Goal: Information Seeking & Learning: Learn about a topic

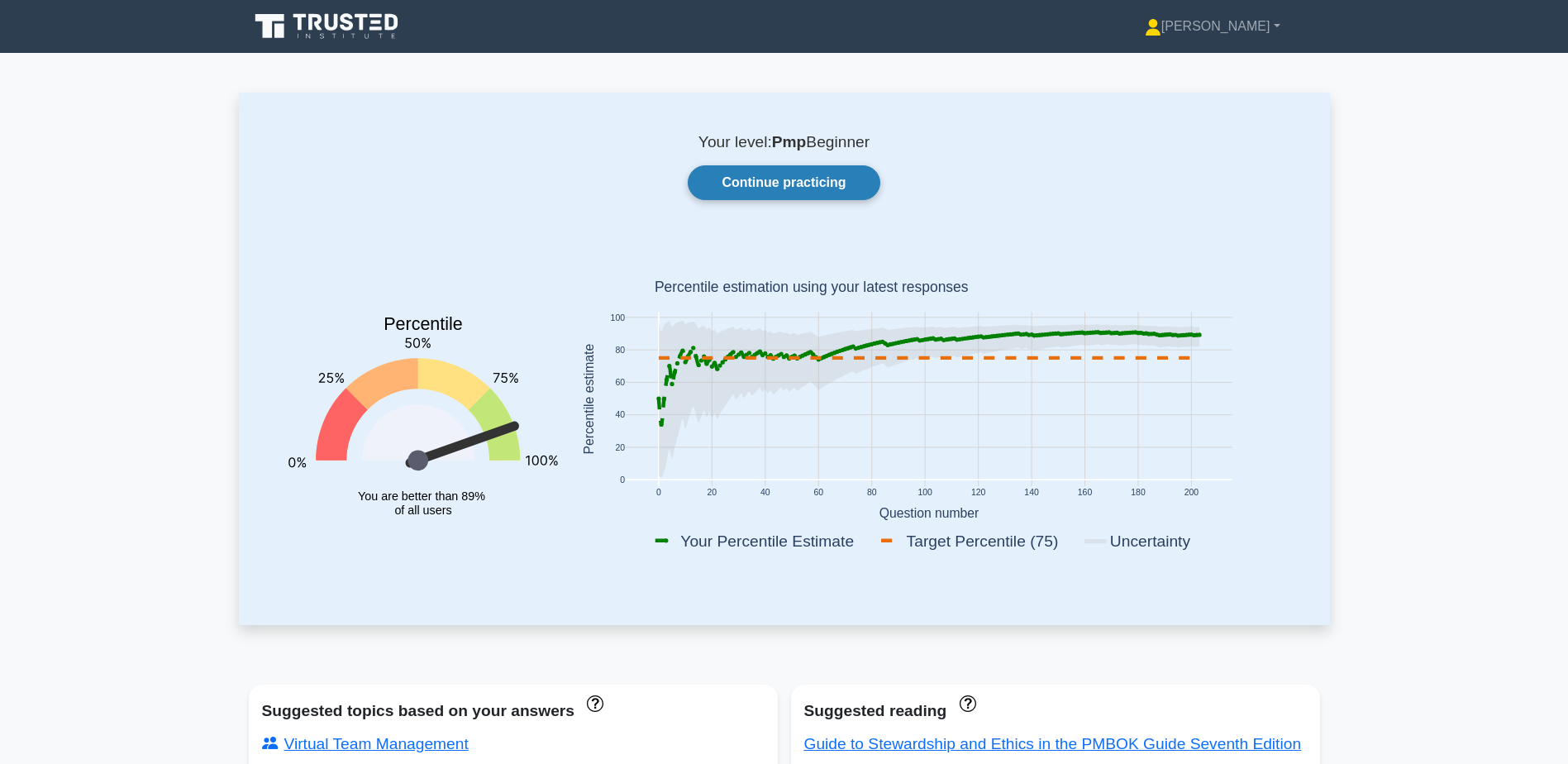
click at [779, 189] on link "Continue practicing" at bounding box center [783, 183] width 191 height 35
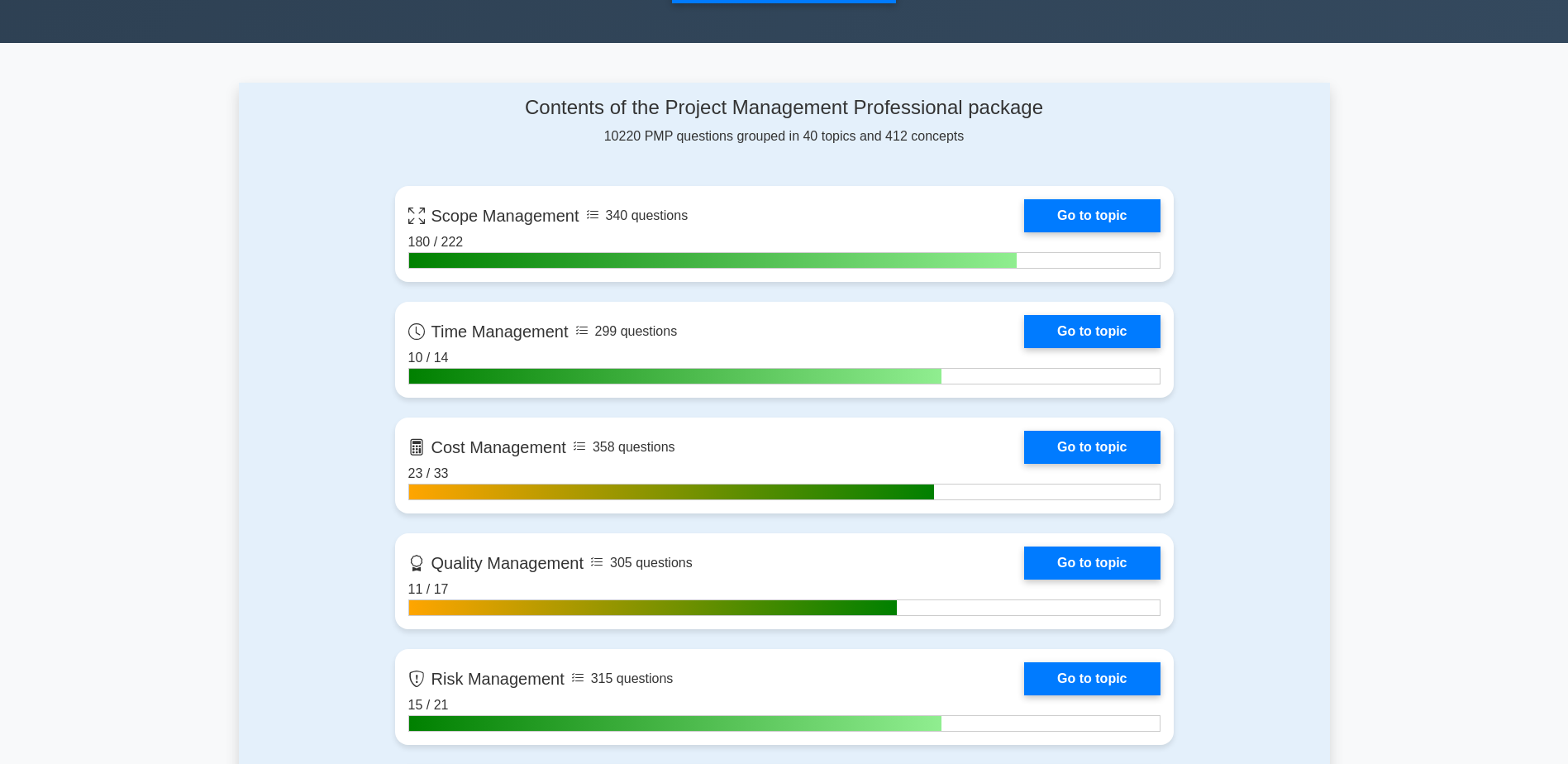
scroll to position [661, 0]
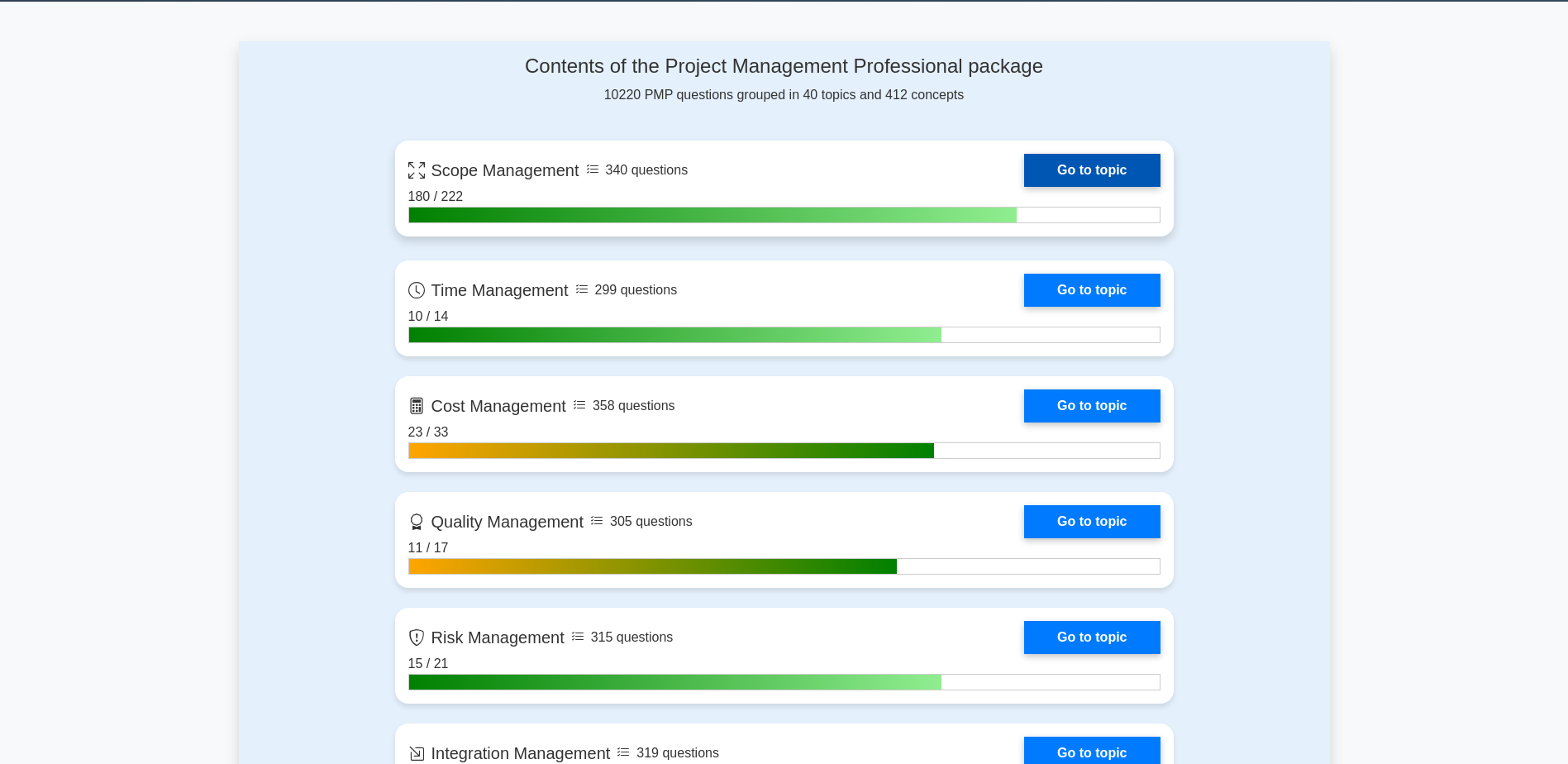
click at [1068, 181] on link "Go to topic" at bounding box center [1092, 171] width 136 height 33
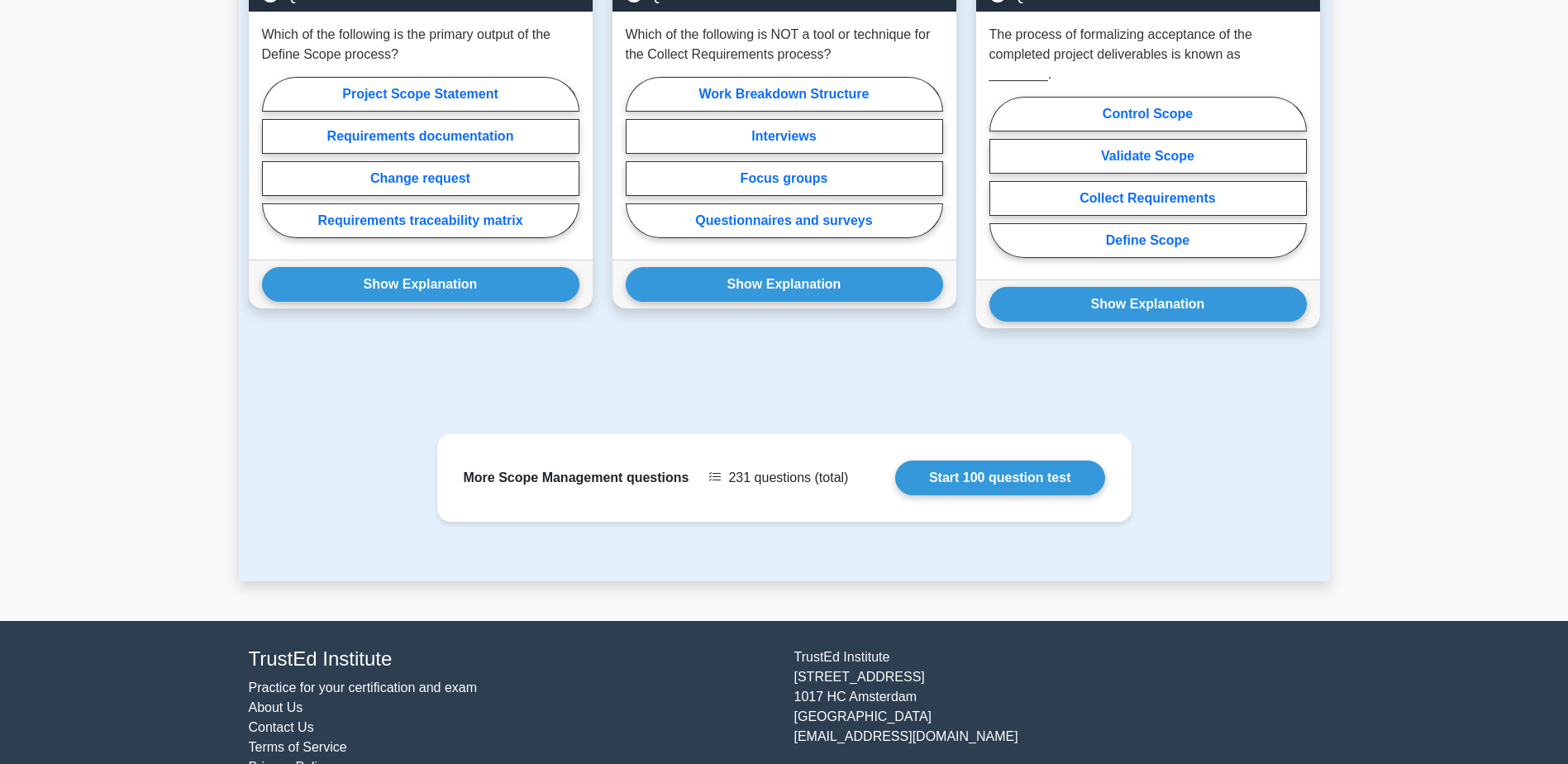
scroll to position [1095, 0]
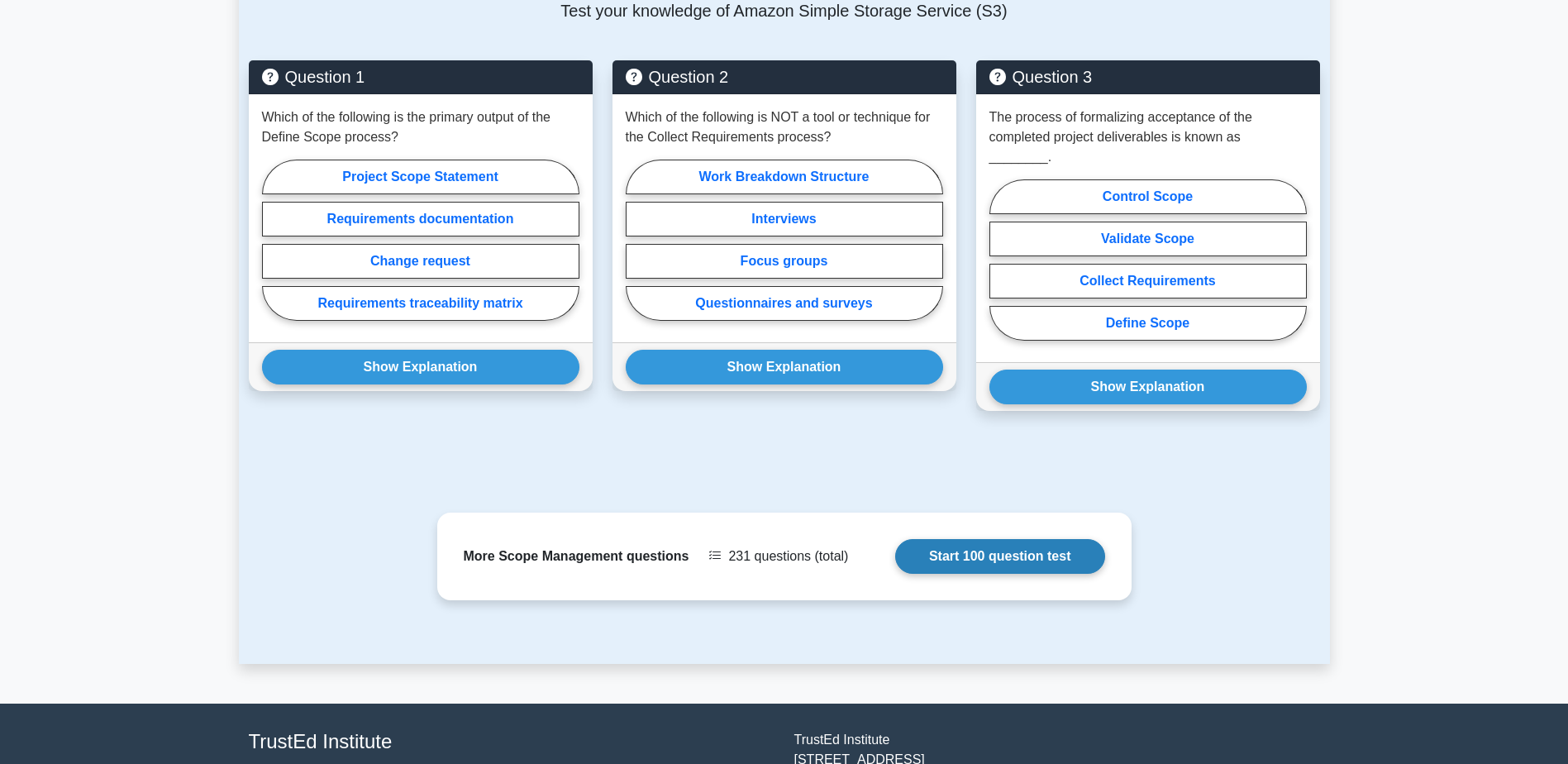
click at [996, 539] on link "Start 100 question test" at bounding box center [1001, 556] width 210 height 35
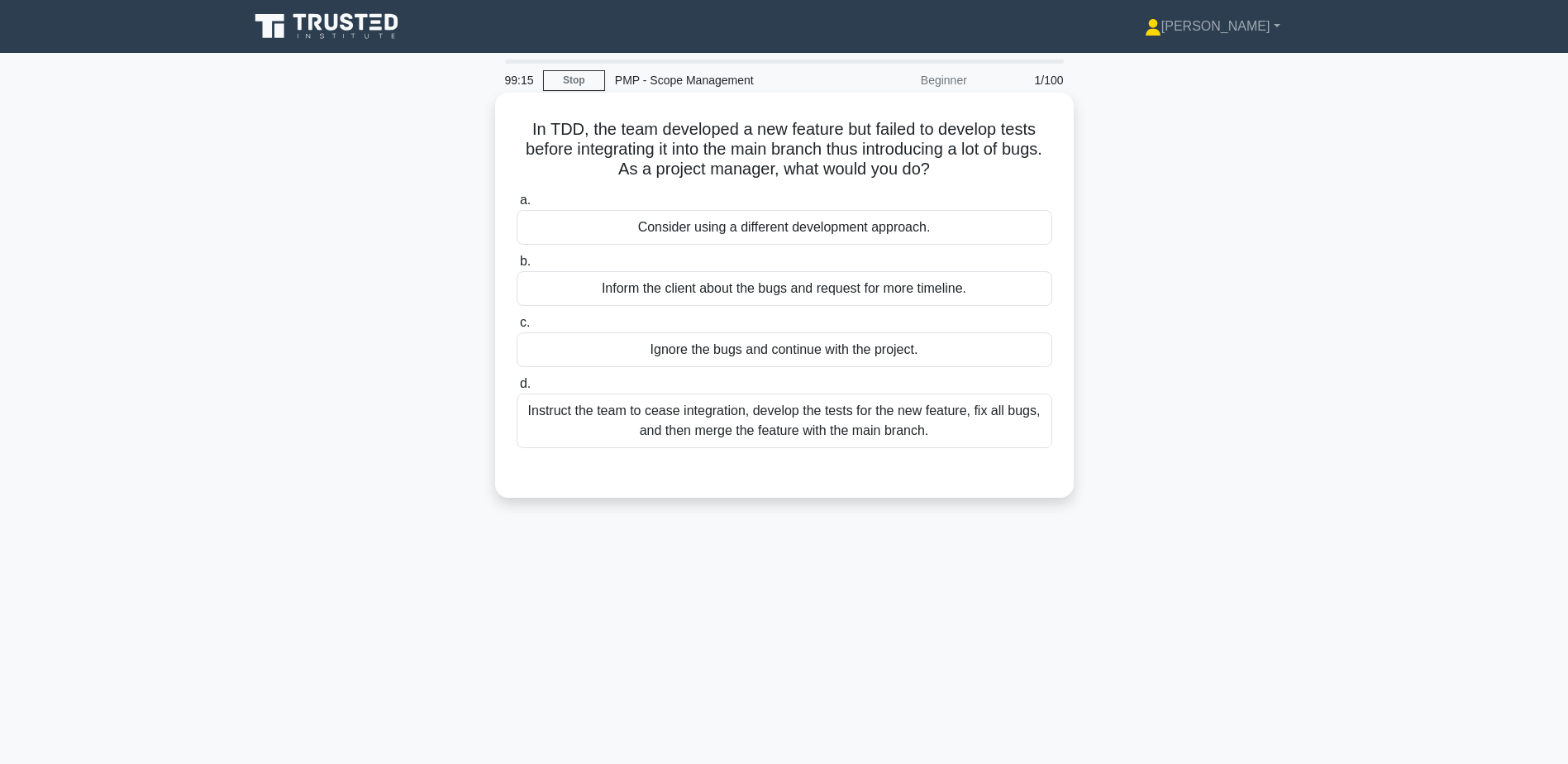
click at [756, 436] on div "Instruct the team to cease integration, develop the tests for the new feature, …" at bounding box center [784, 420] width 535 height 55
click at [516, 389] on input "d. Instruct the team to cease integration, develop the tests for the new featur…" at bounding box center [516, 384] width 0 height 10
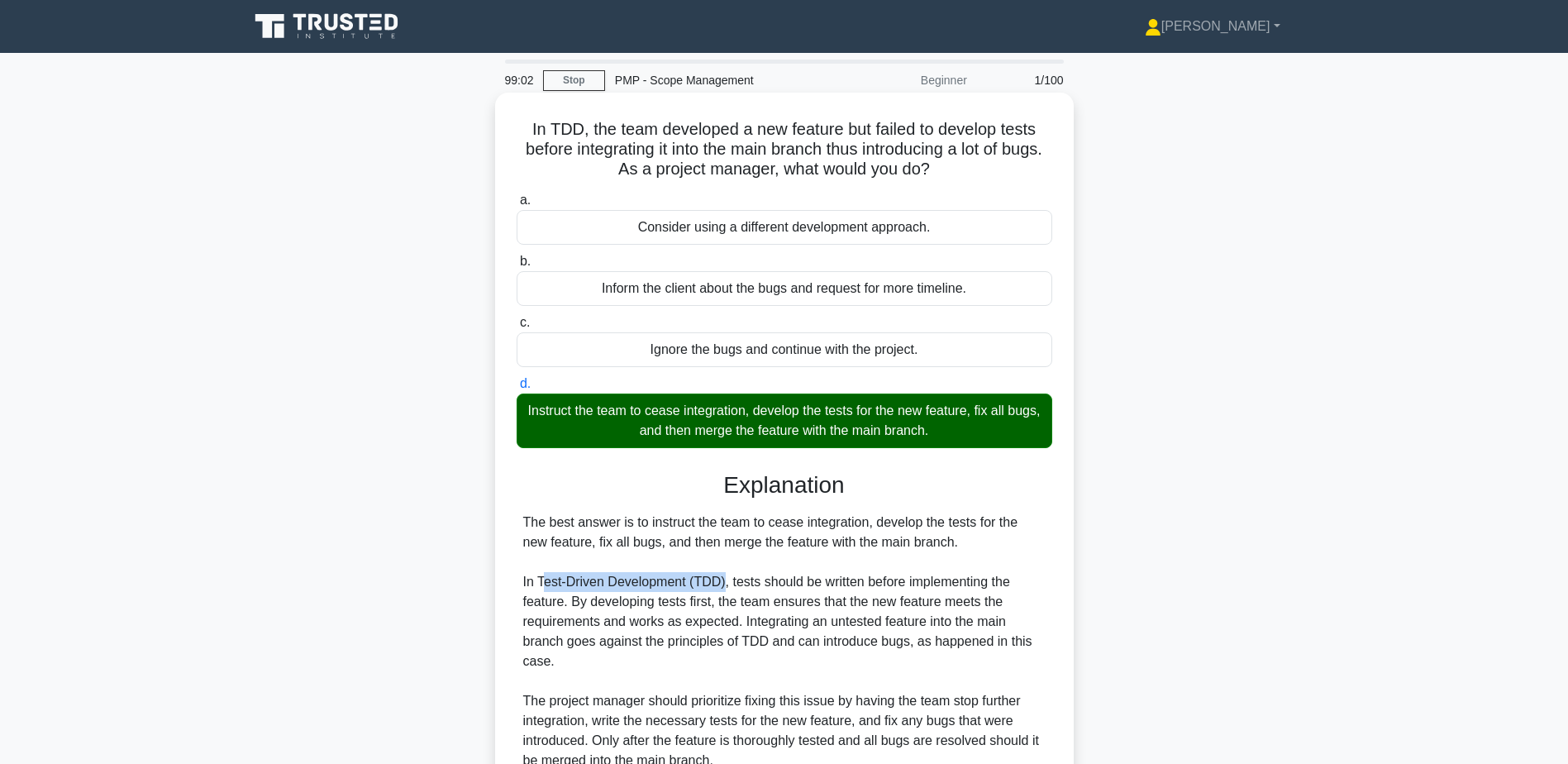
drag, startPoint x: 541, startPoint y: 585, endPoint x: 721, endPoint y: 585, distance: 180.0
click at [721, 585] on div "The best answer is to instruct the team to cease integration, develop the tests…" at bounding box center [784, 751] width 522 height 476
copy div "est-Driven Development (TDD)"
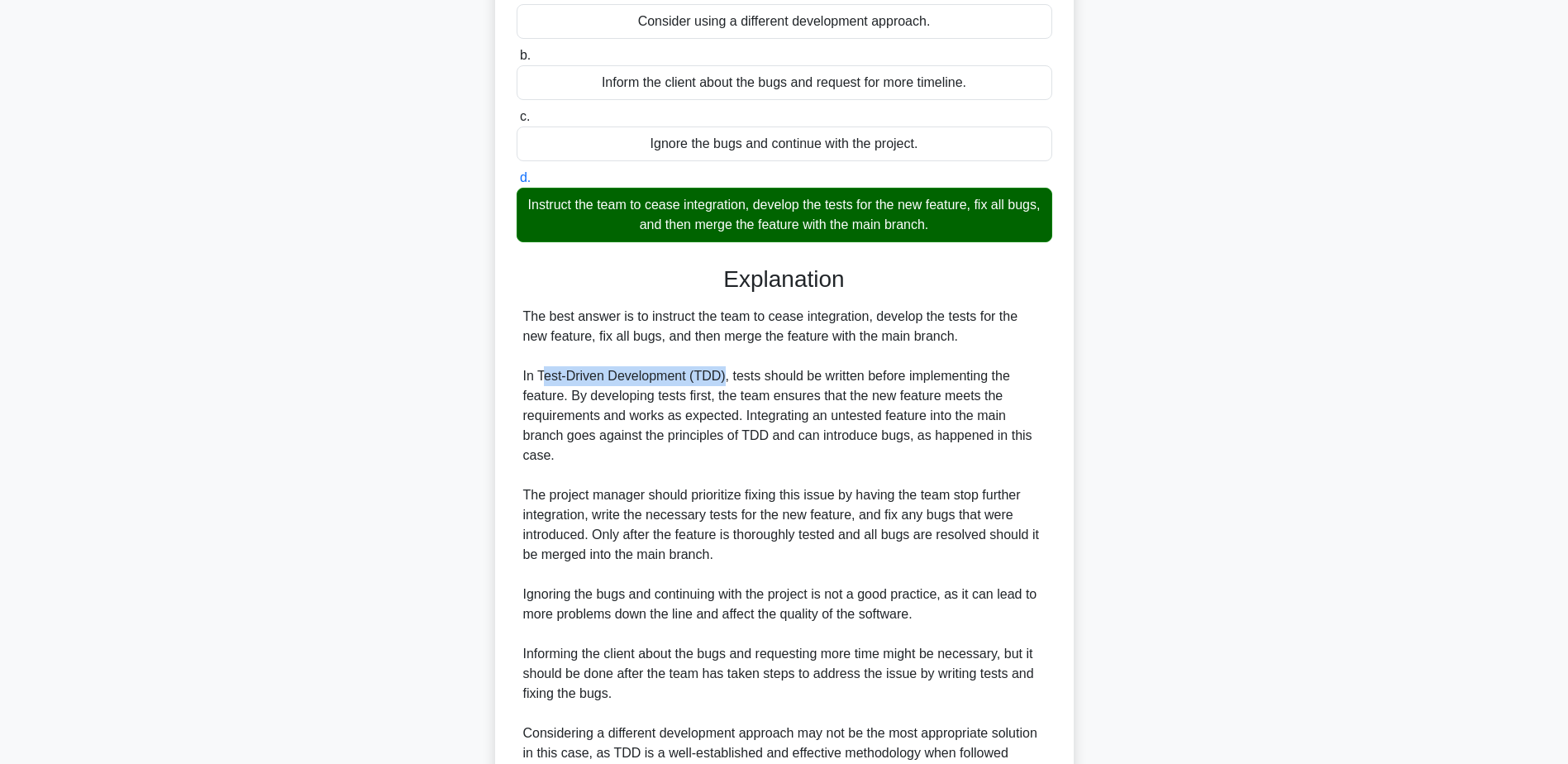
scroll to position [375, 0]
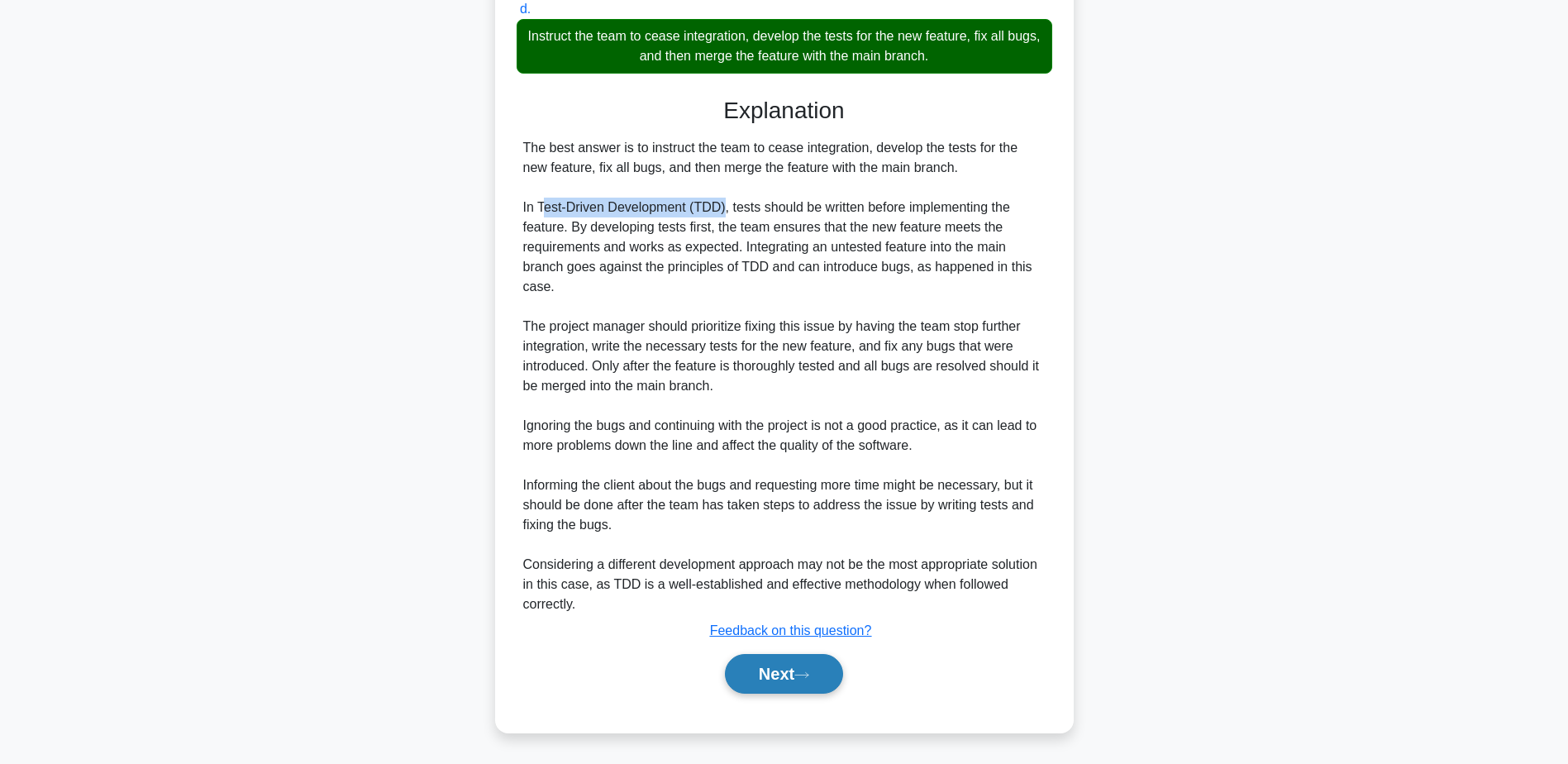
click at [778, 667] on button "Next" at bounding box center [784, 674] width 118 height 40
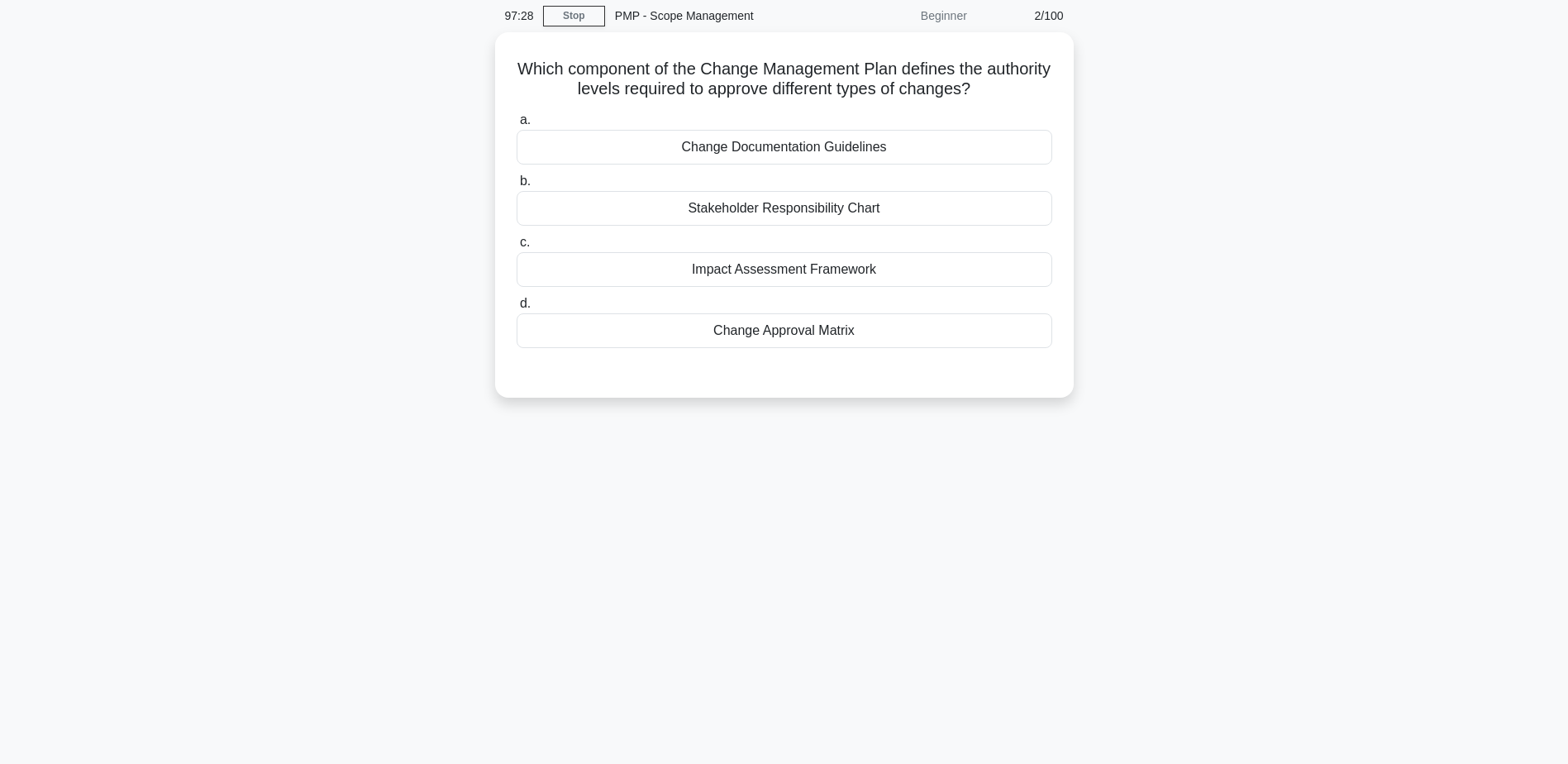
scroll to position [0, 0]
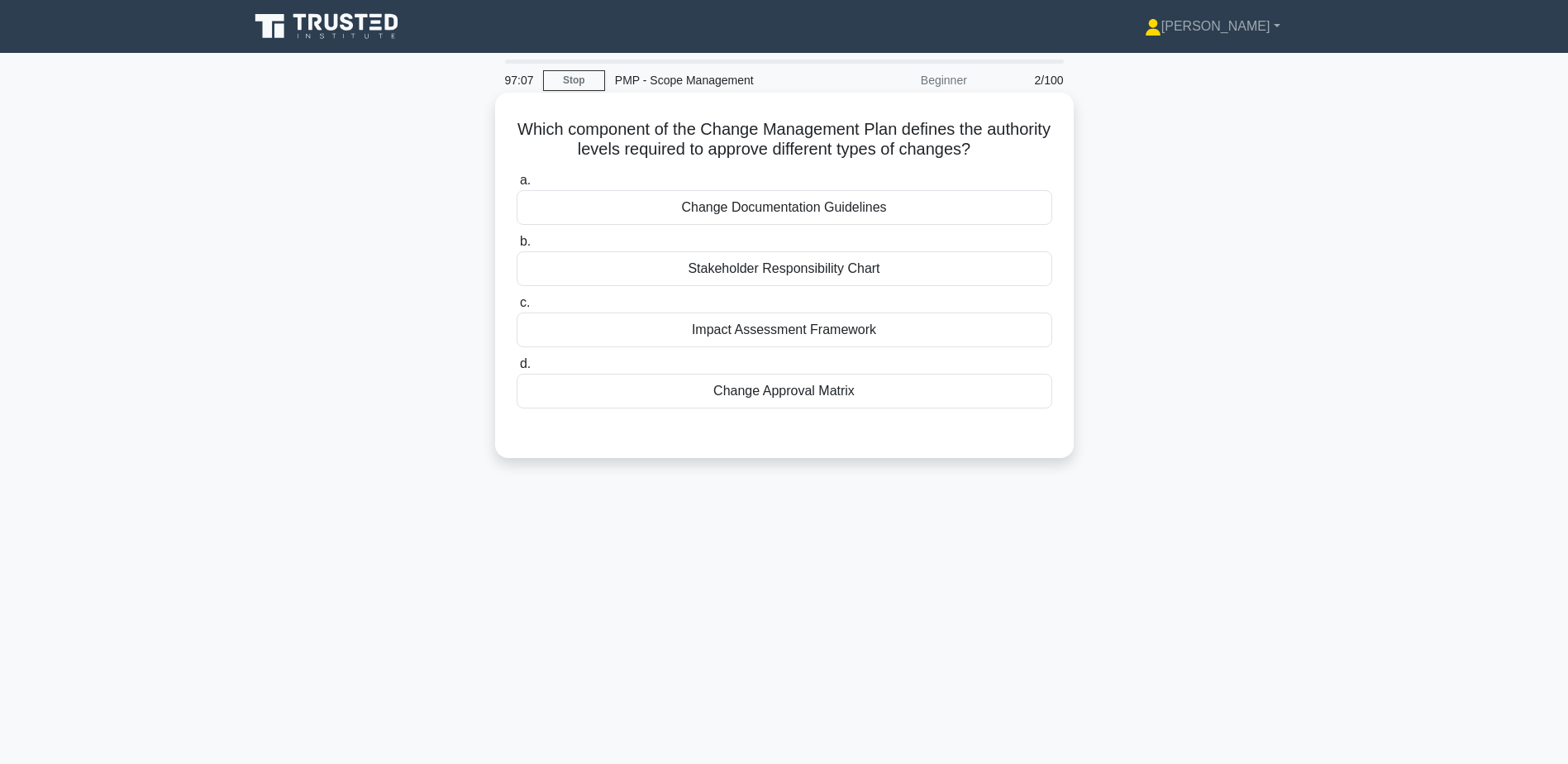
click at [787, 390] on div "Change Approval Matrix" at bounding box center [784, 391] width 535 height 35
click at [516, 370] on input "d. Change Approval Matrix" at bounding box center [516, 364] width 0 height 10
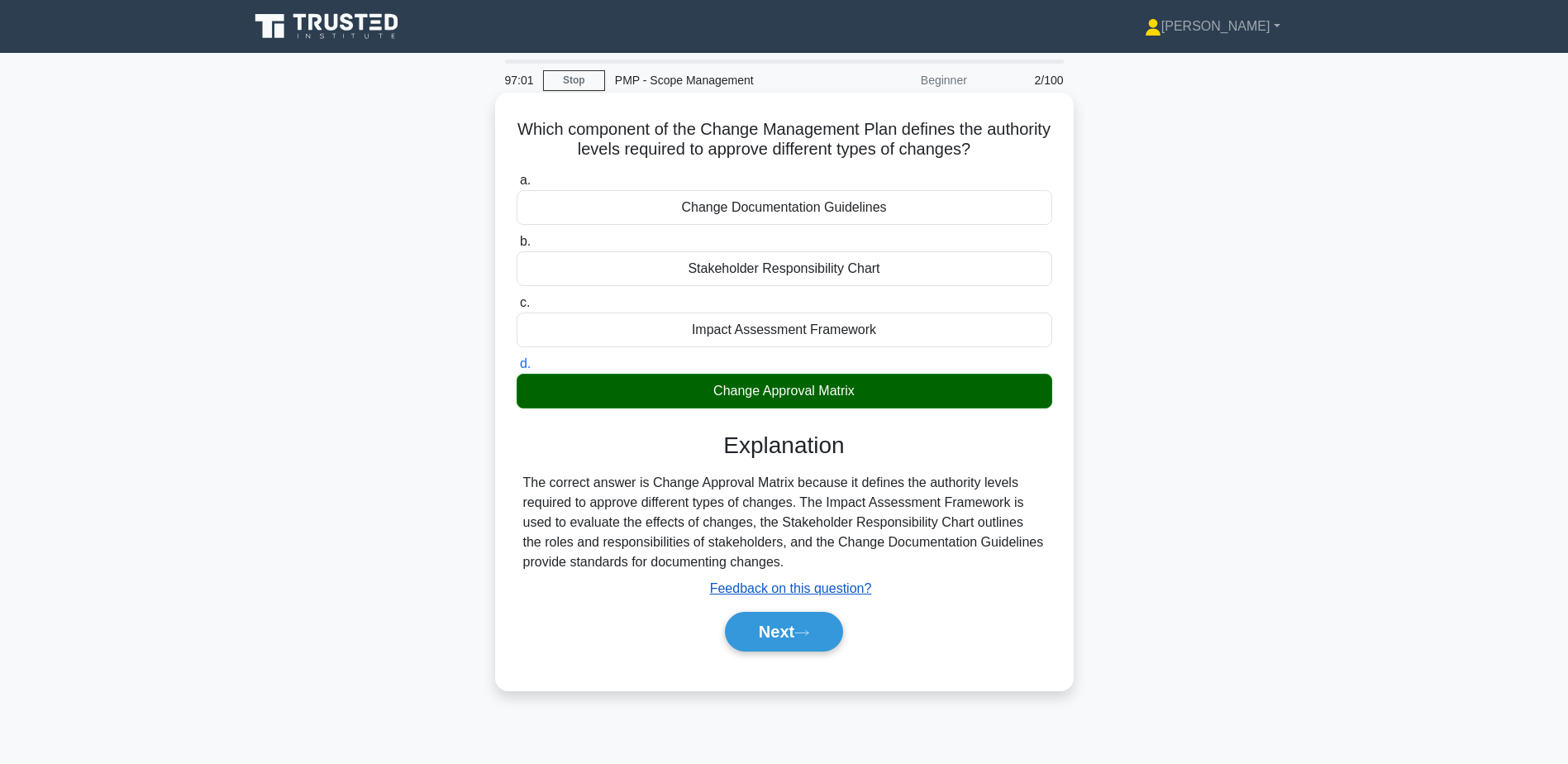
click at [831, 584] on u "Feedback on this question?" at bounding box center [791, 588] width 162 height 14
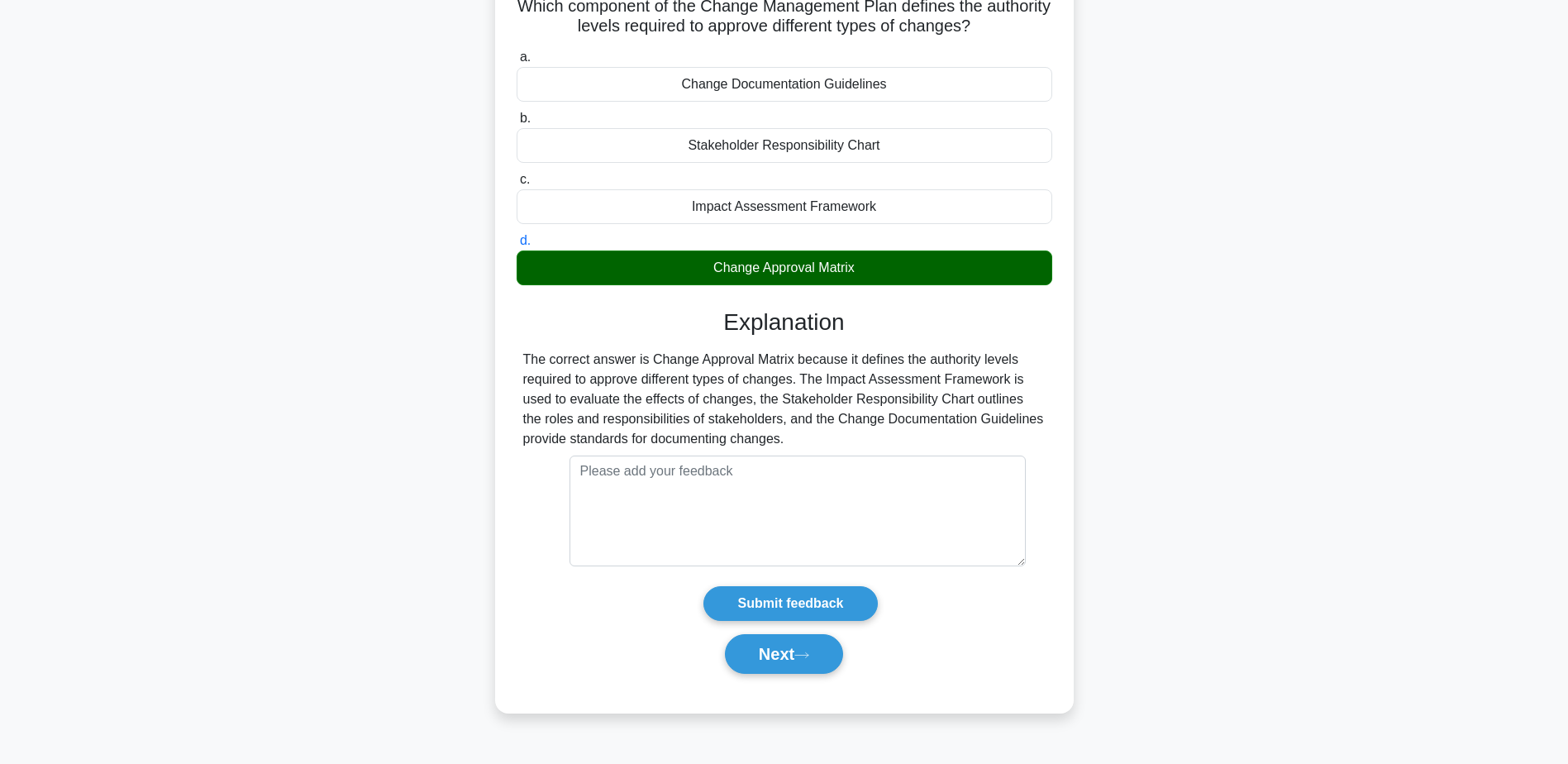
scroll to position [129, 0]
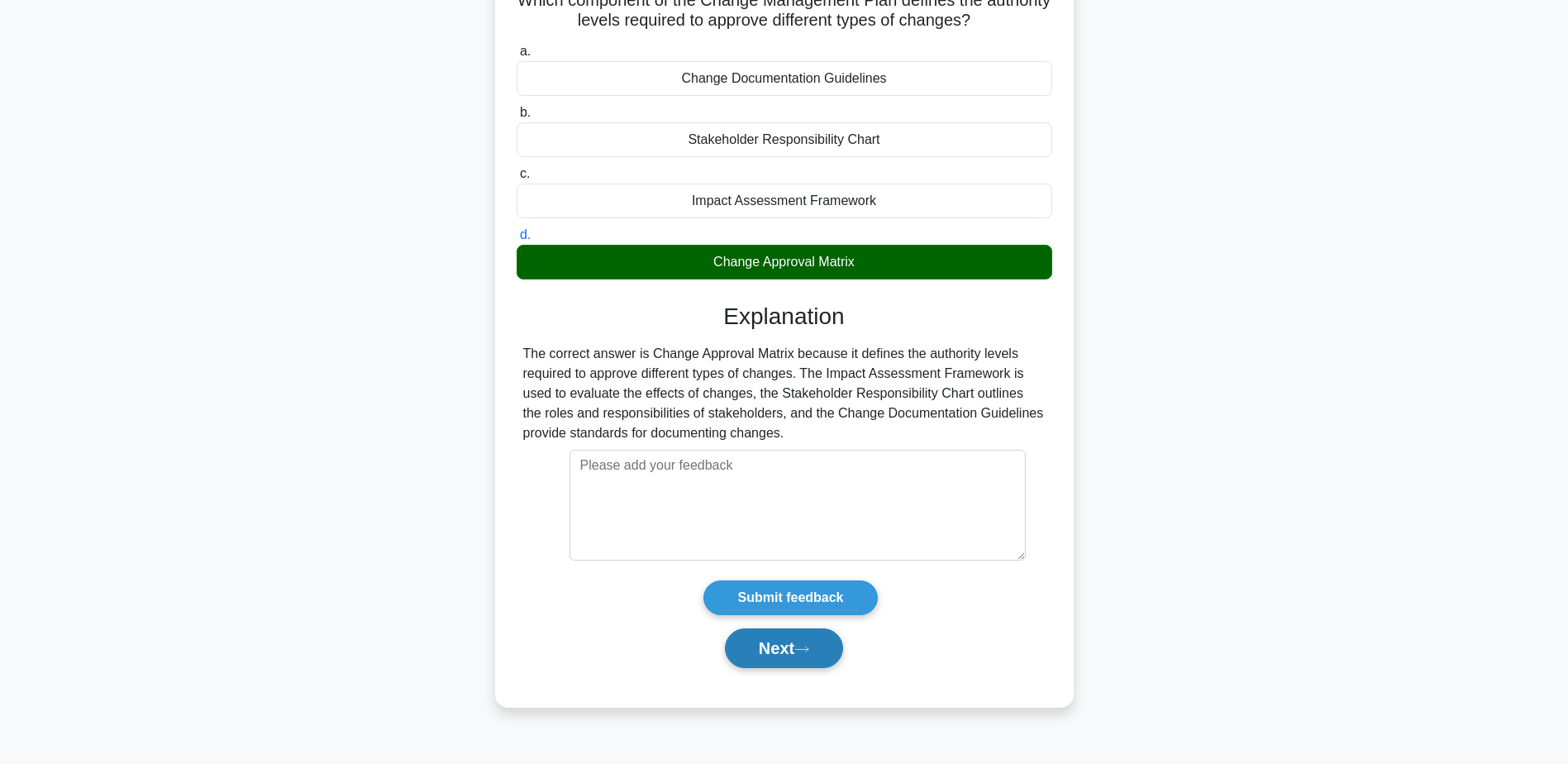
click at [809, 651] on icon at bounding box center [801, 649] width 15 height 9
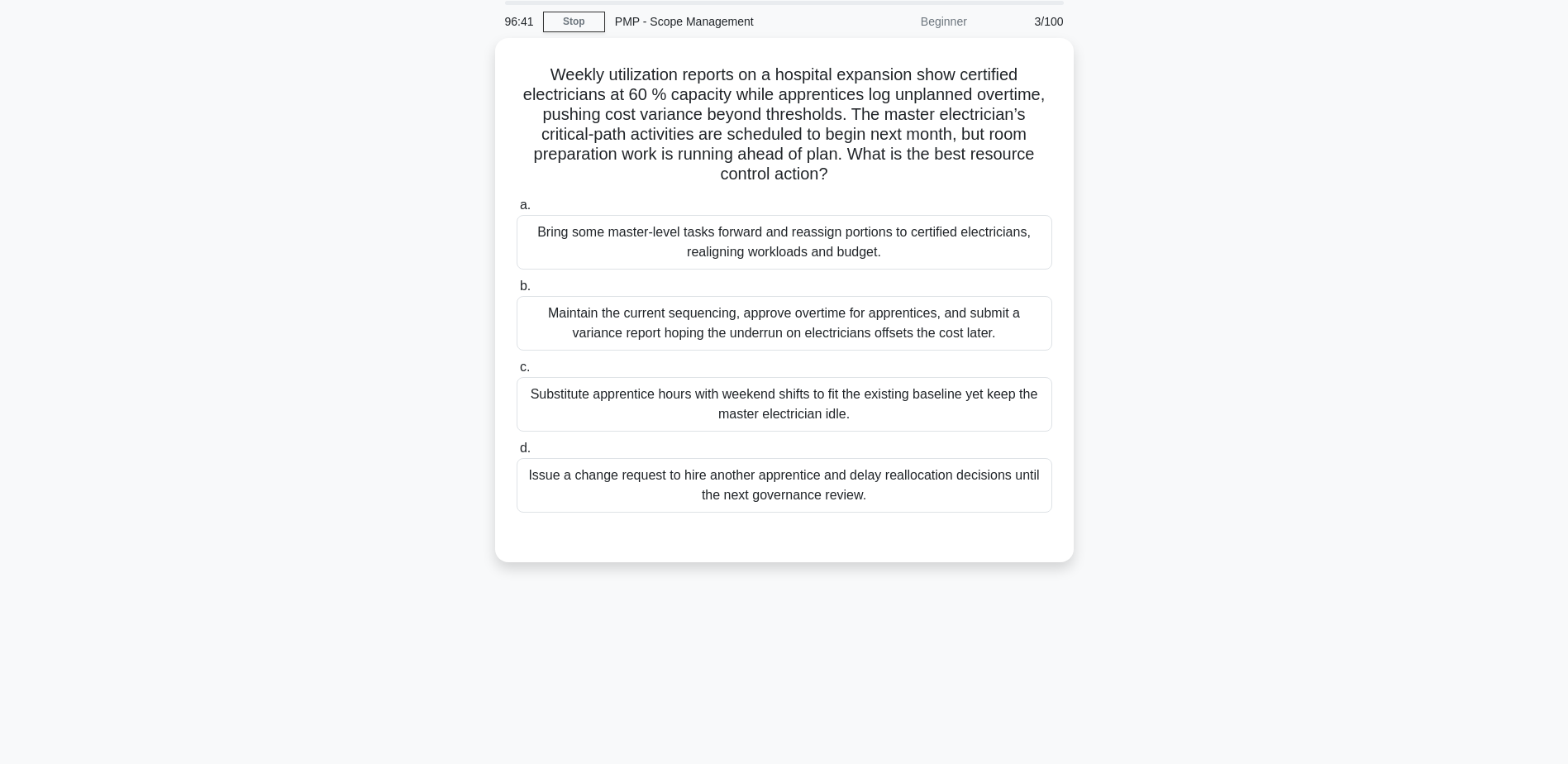
scroll to position [0, 0]
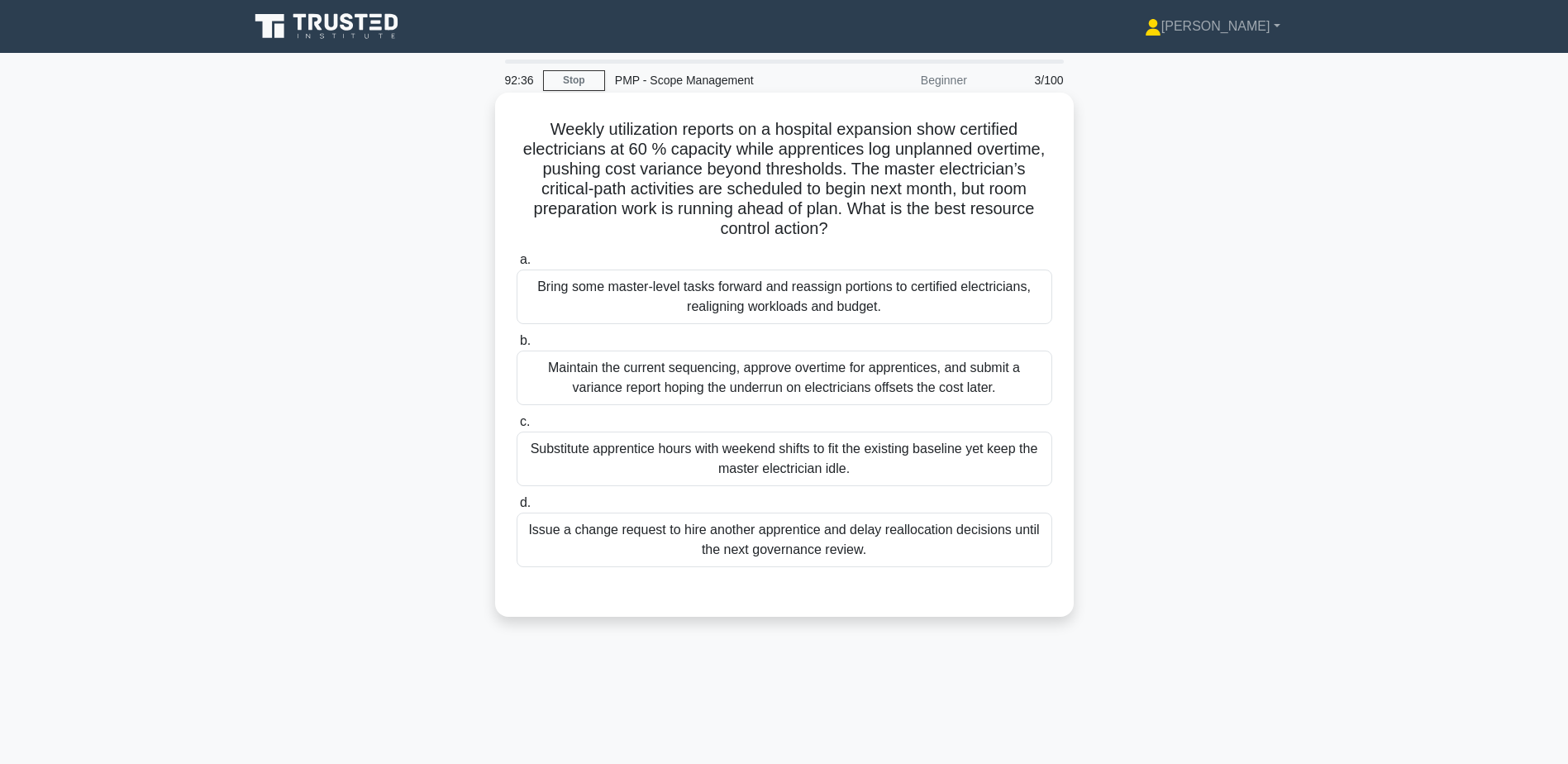
click at [691, 300] on div "Bring some master-level tasks forward and reassign portions to certified electr…" at bounding box center [784, 296] width 535 height 55
click at [516, 265] on input "a. Bring some master-level tasks forward and reassign portions to certified ele…" at bounding box center [516, 260] width 0 height 10
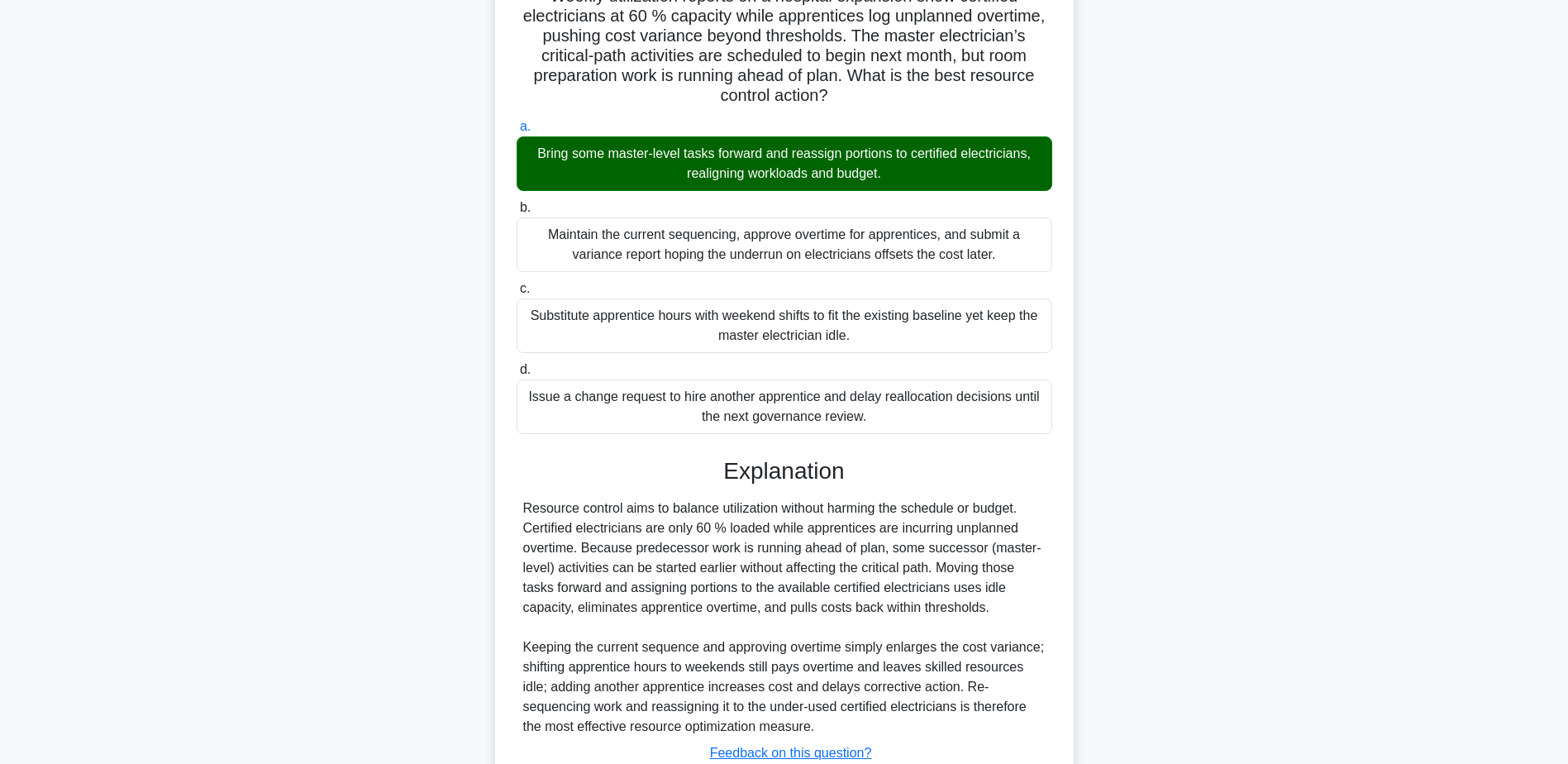
scroll to position [256, 0]
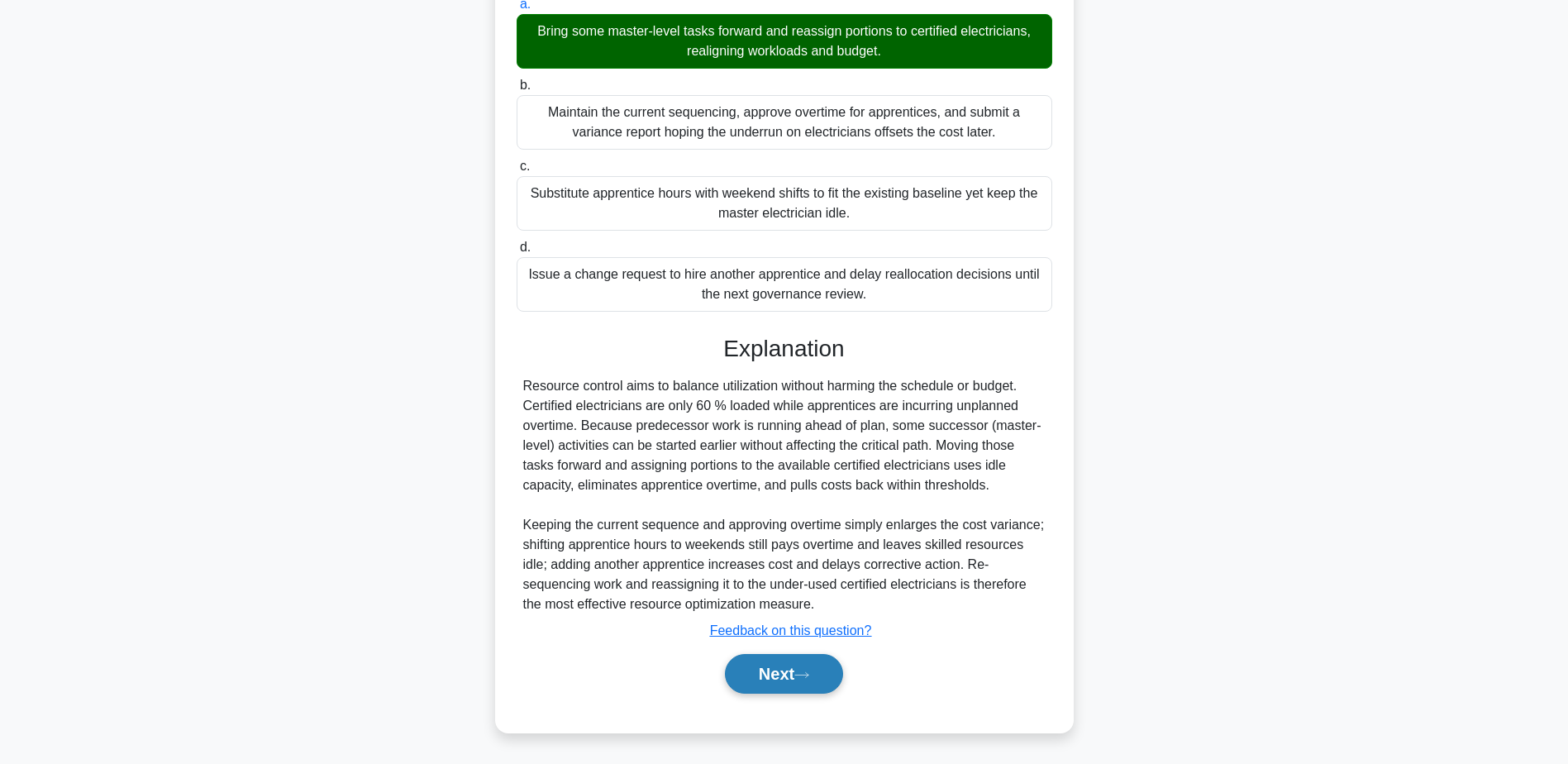
click at [775, 677] on button "Next" at bounding box center [784, 674] width 118 height 40
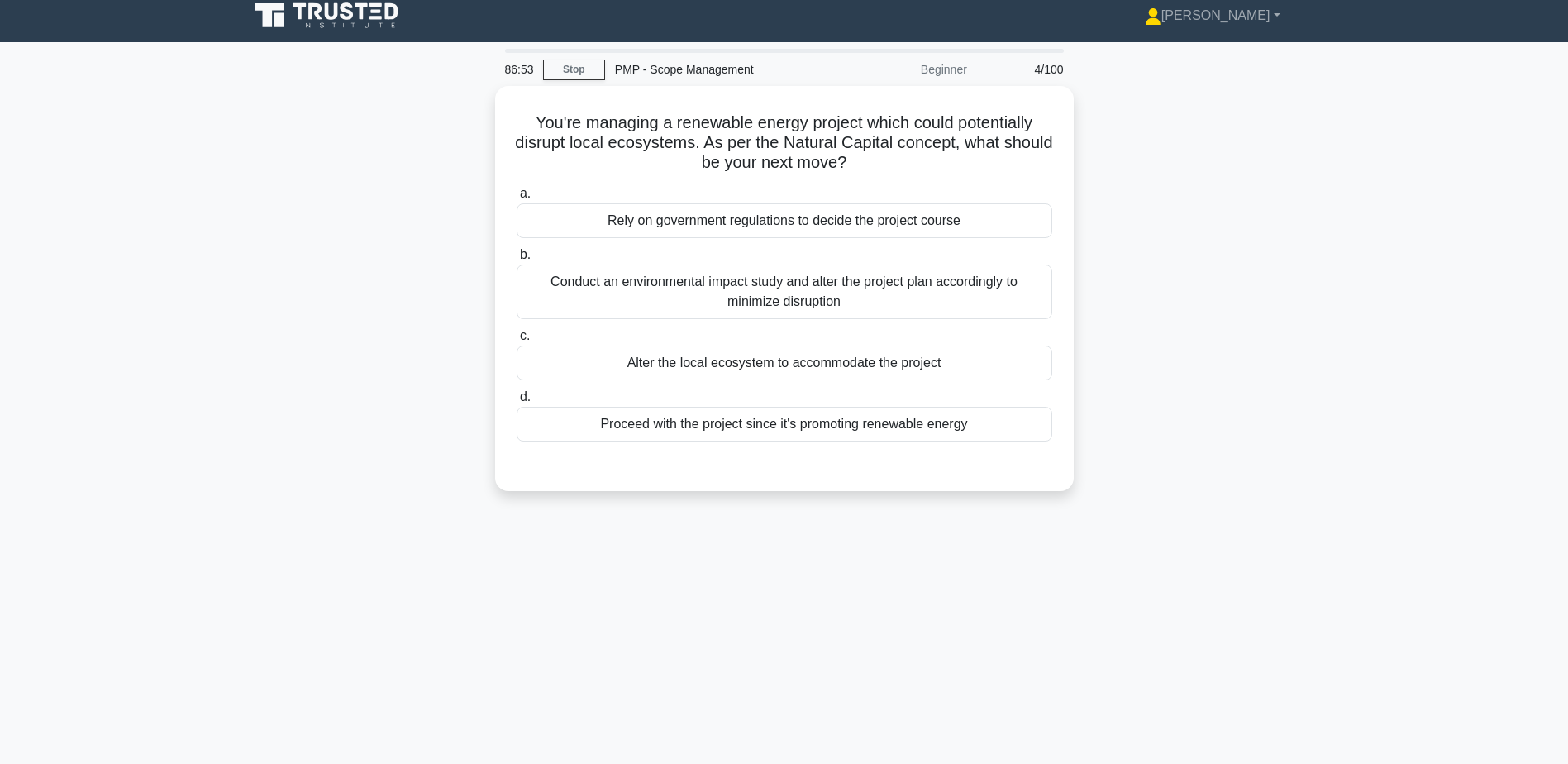
scroll to position [0, 0]
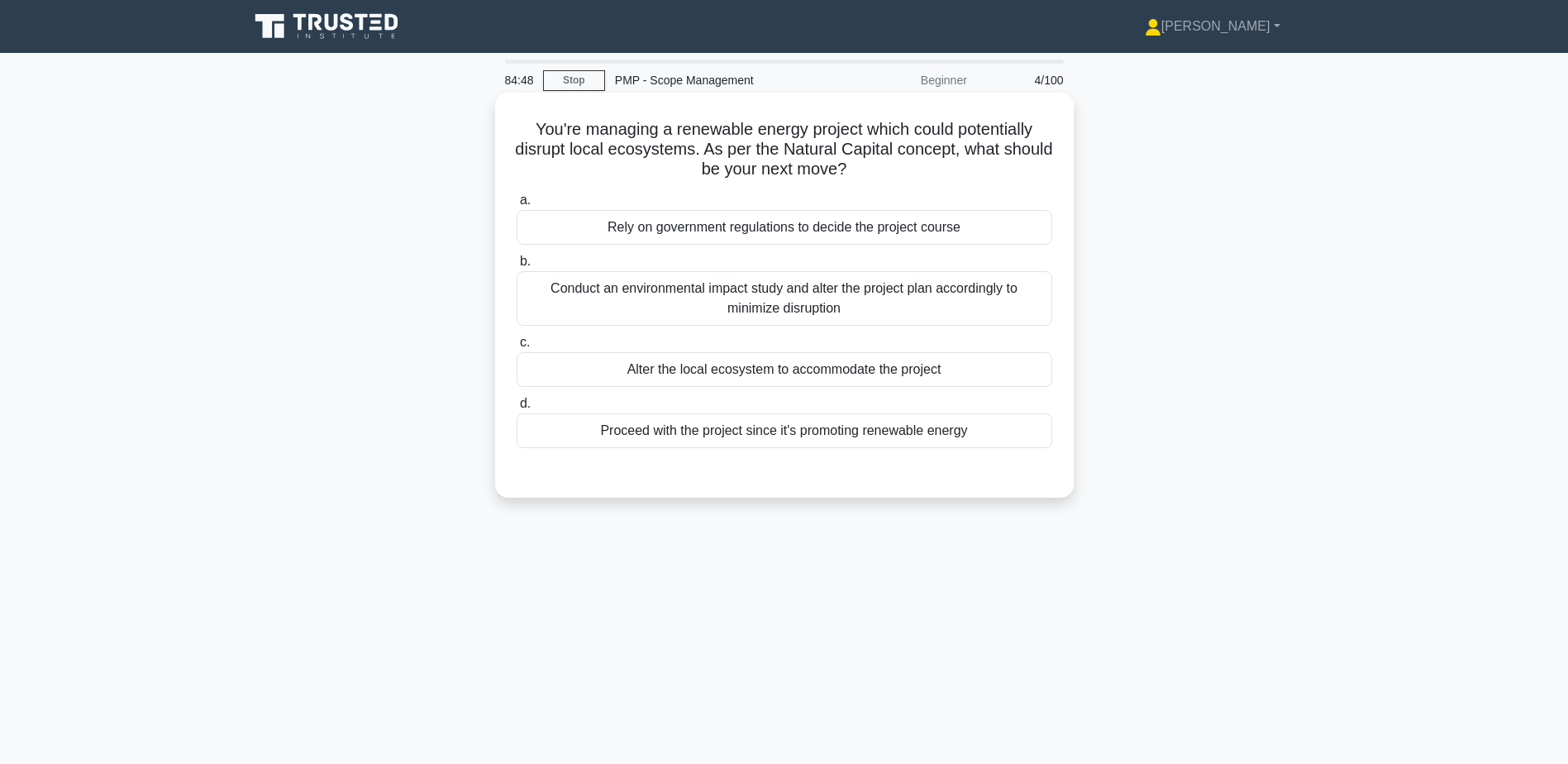
click at [846, 287] on div "Conduct an environmental impact study and alter the project plan accordingly to…" at bounding box center [784, 298] width 535 height 55
click at [516, 267] on input "b. Conduct an environmental impact study and alter the project plan accordingly…" at bounding box center [516, 262] width 0 height 10
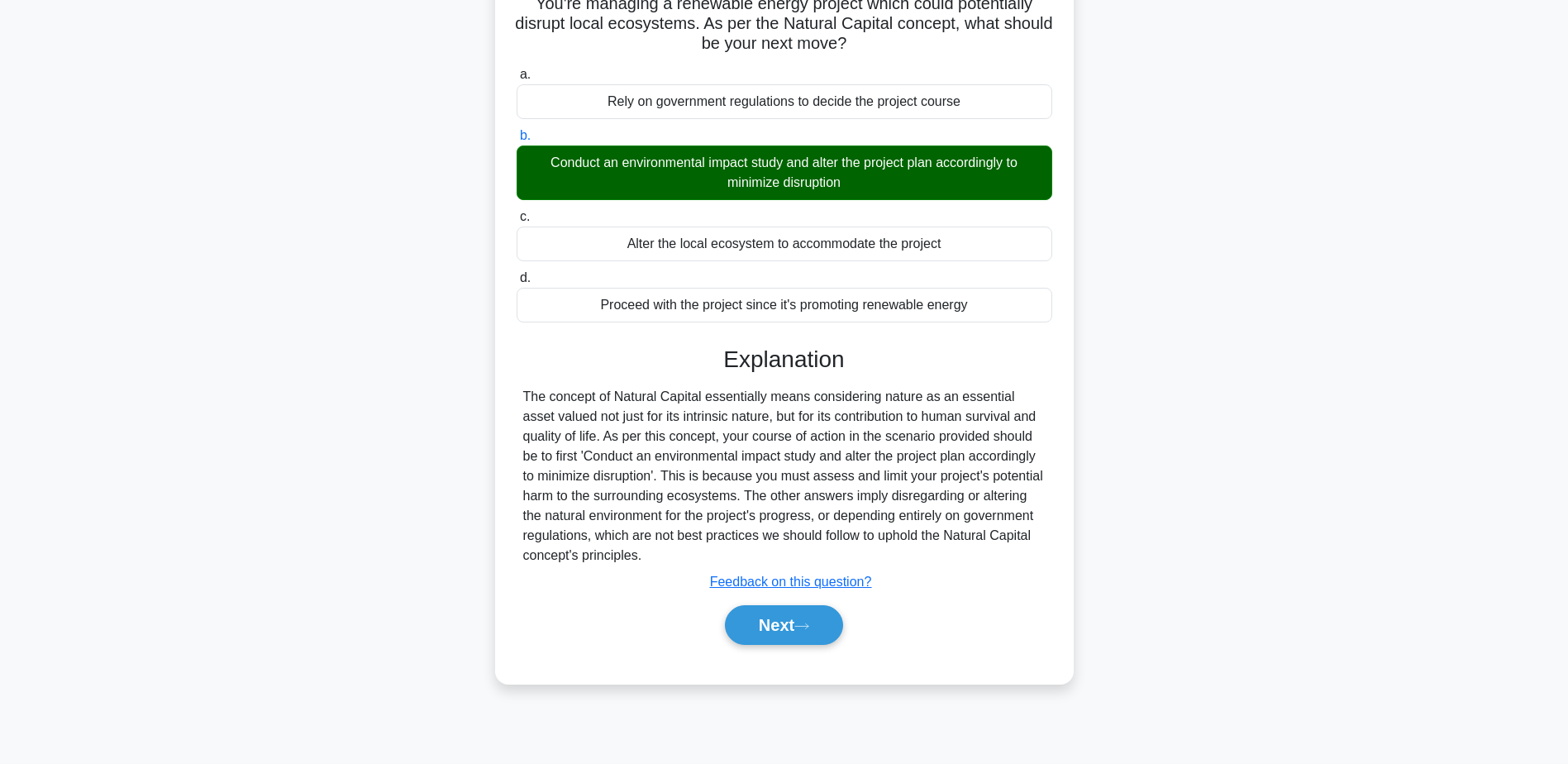
scroll to position [129, 0]
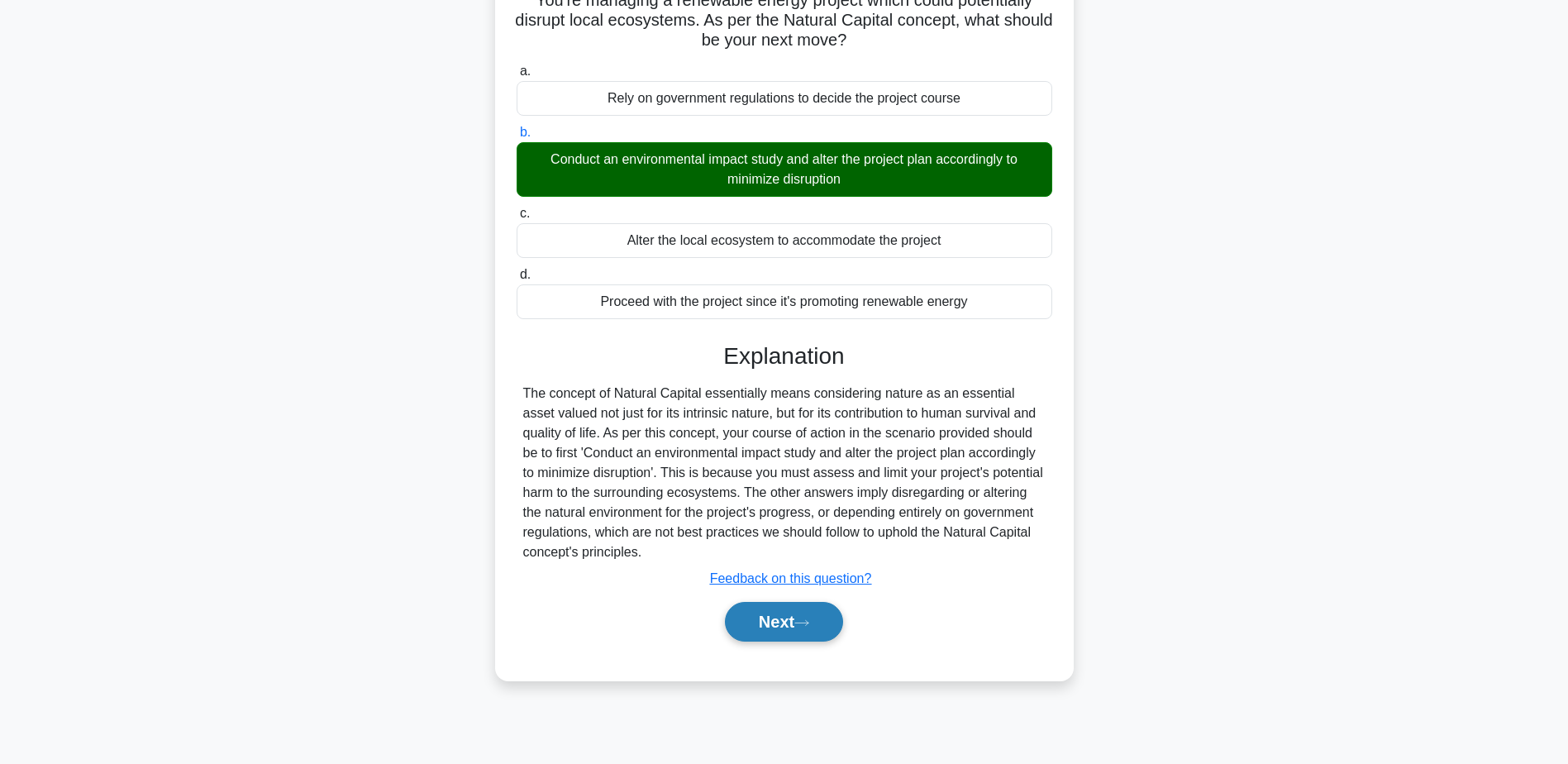
click at [763, 625] on button "Next" at bounding box center [784, 622] width 118 height 40
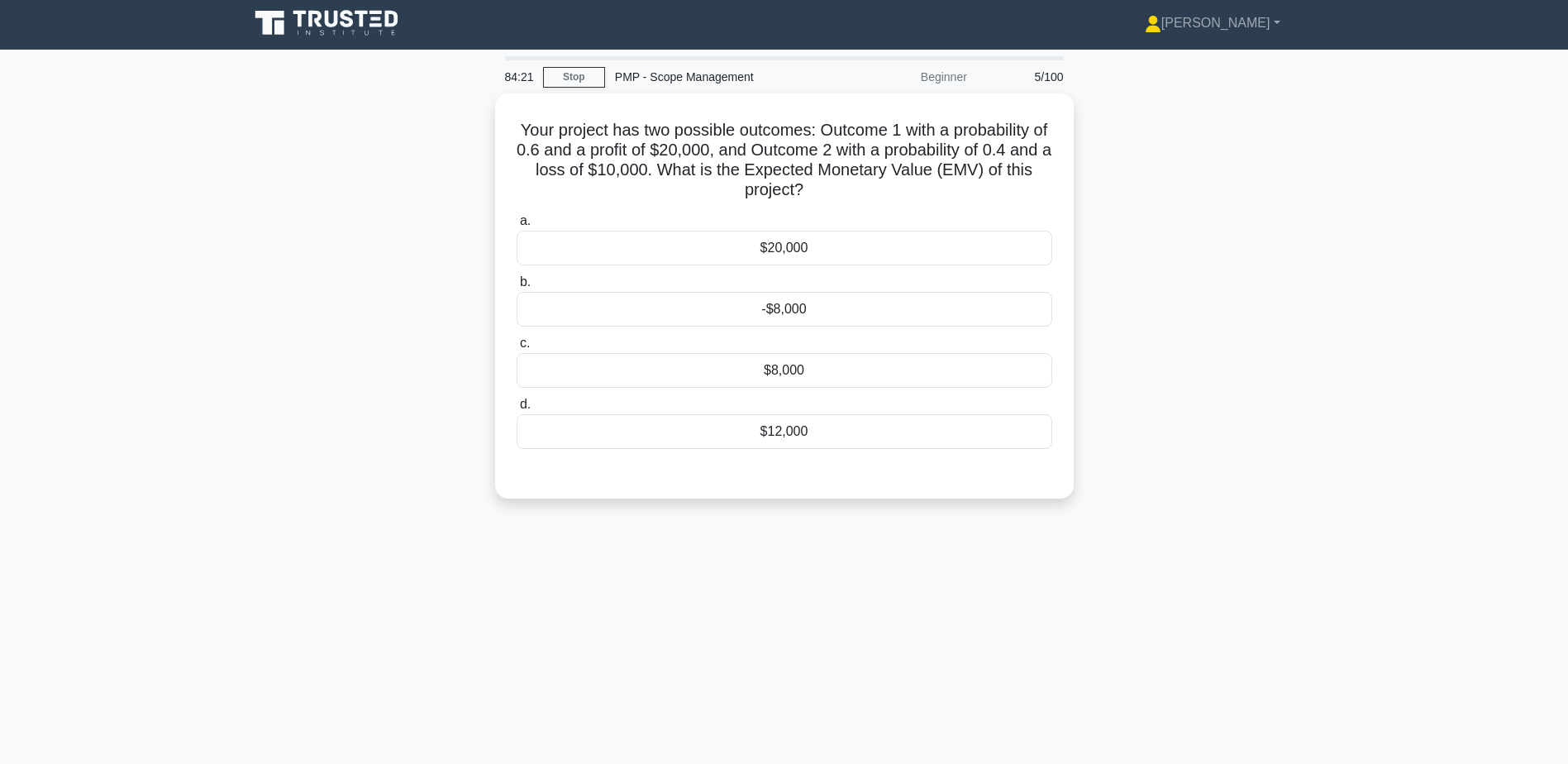
scroll to position [0, 0]
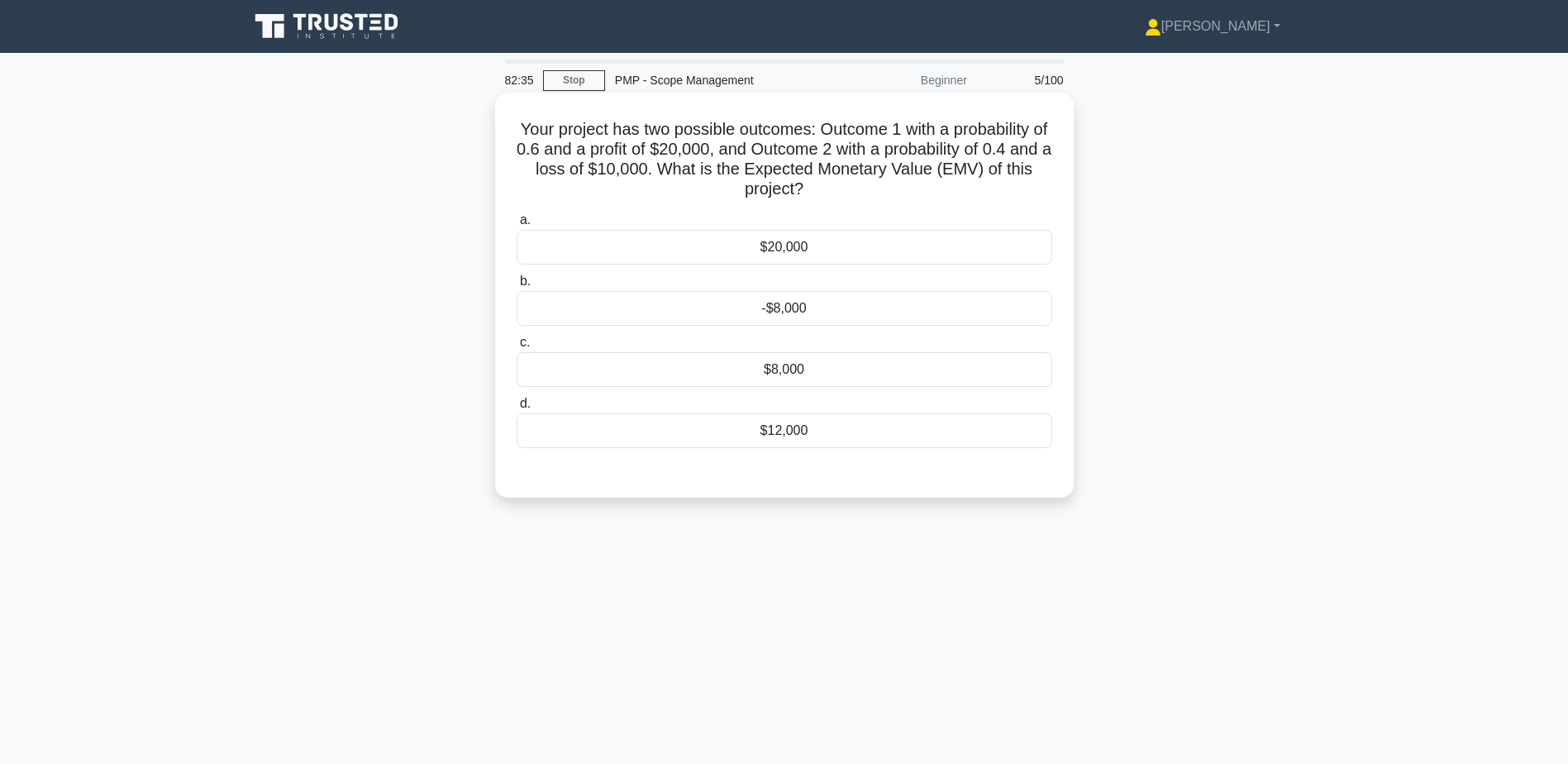
click at [801, 372] on div "$8,000" at bounding box center [784, 370] width 535 height 35
click at [516, 348] on input "c. $8,000" at bounding box center [516, 342] width 0 height 10
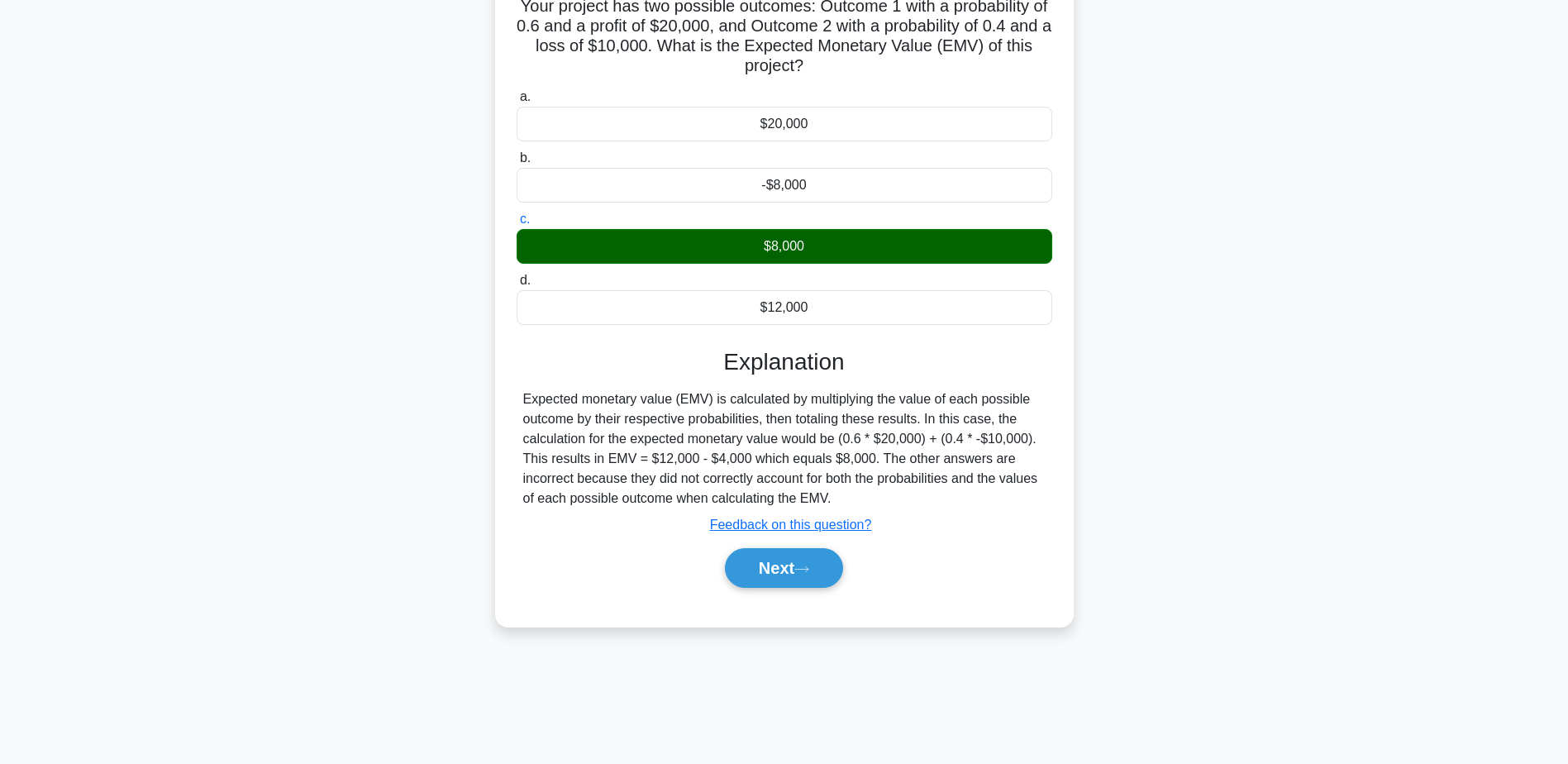
scroll to position [129, 0]
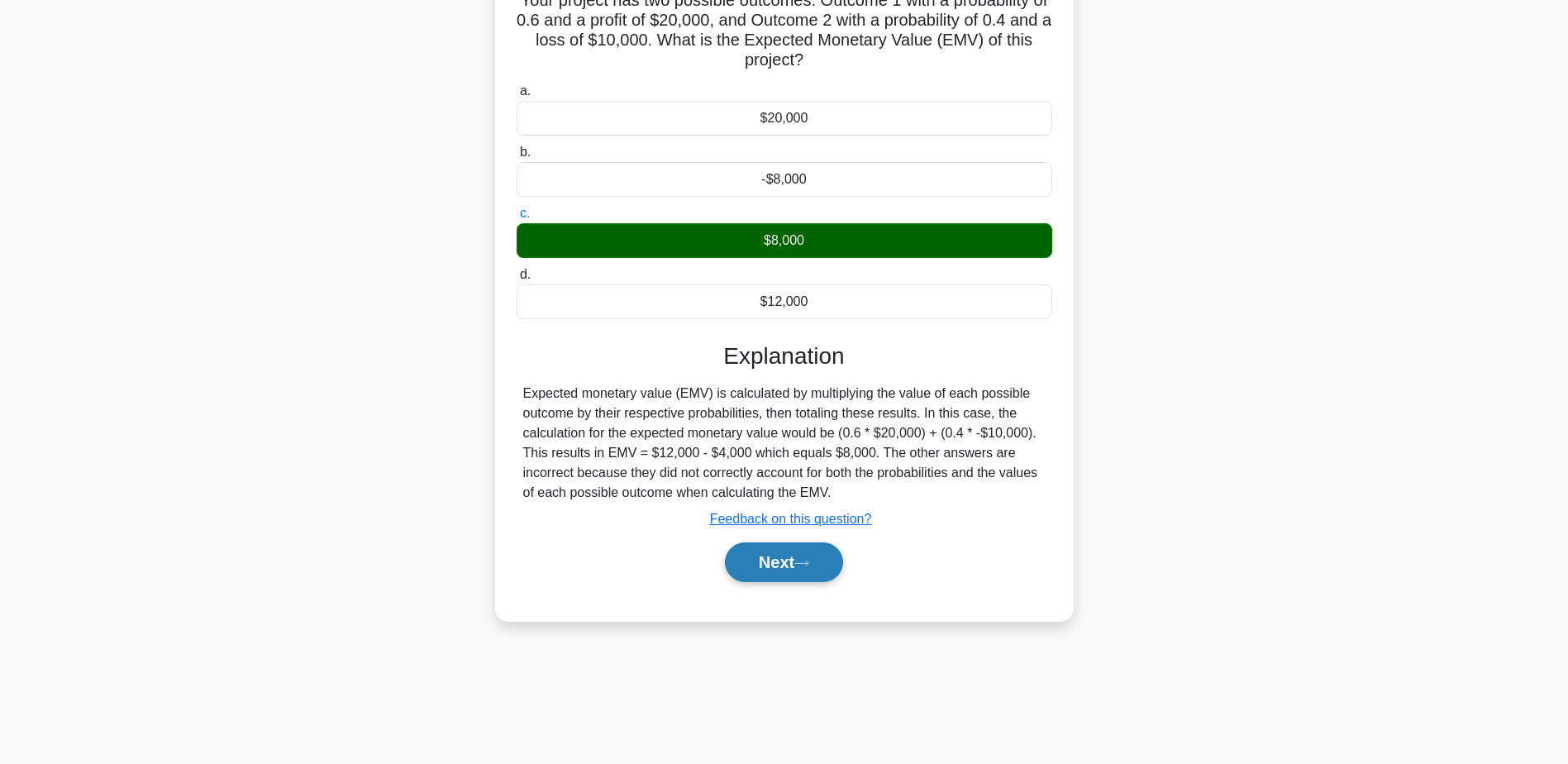
click at [737, 554] on button "Next" at bounding box center [784, 562] width 118 height 40
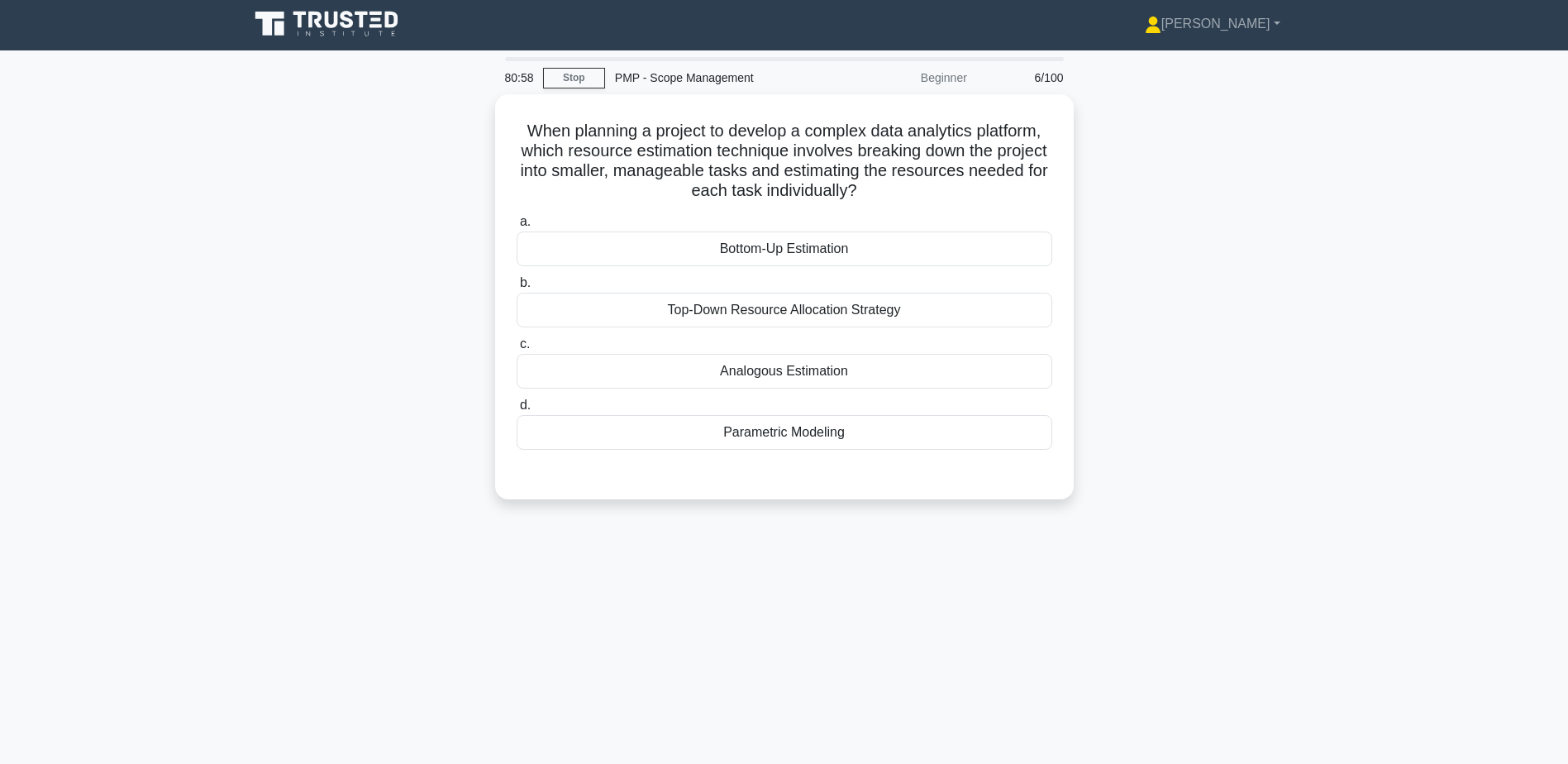
scroll to position [0, 0]
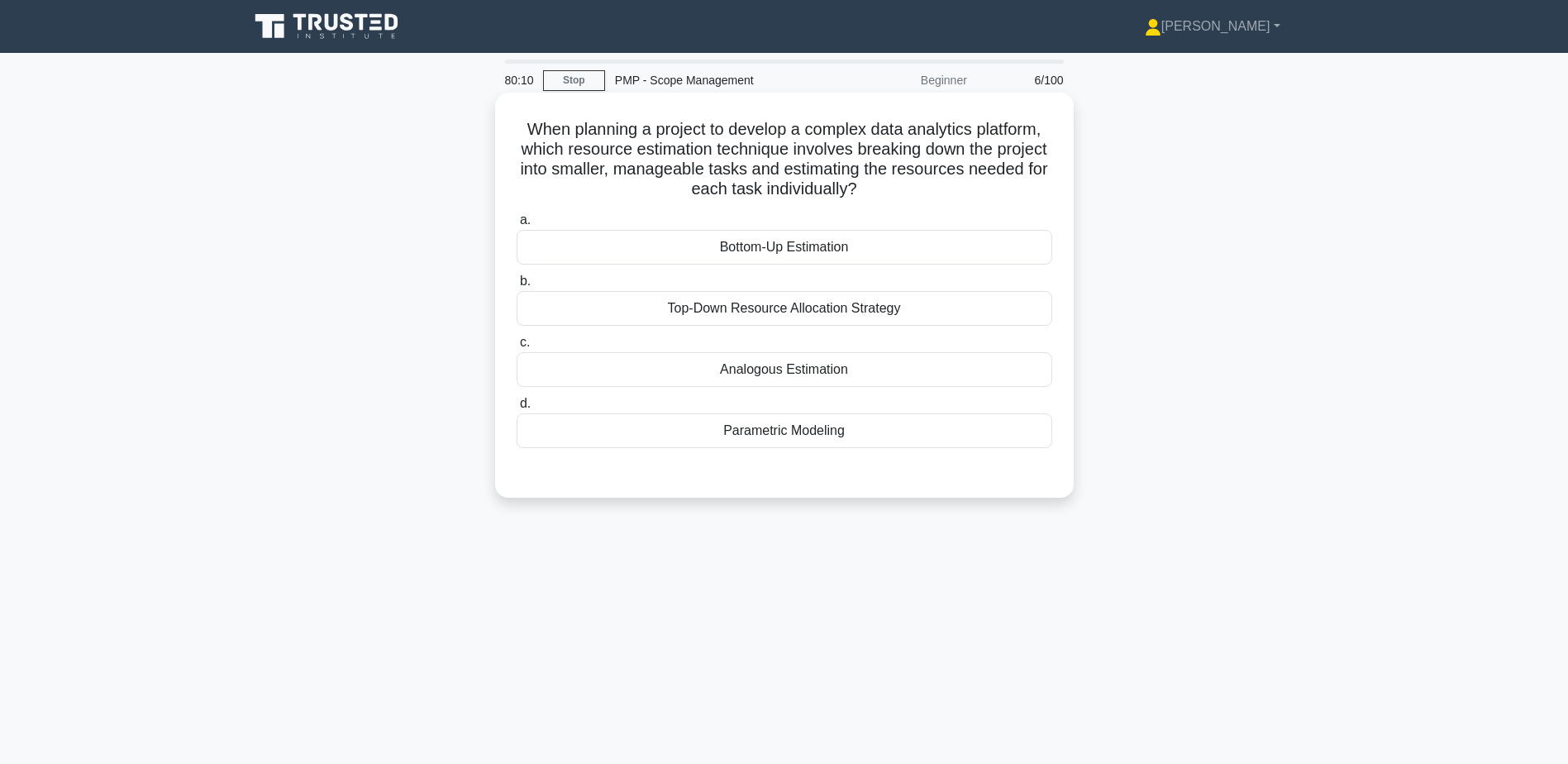
click at [816, 260] on div "Bottom-Up Estimation" at bounding box center [784, 247] width 535 height 35
click at [516, 226] on input "a. Bottom-Up Estimation" at bounding box center [516, 220] width 0 height 10
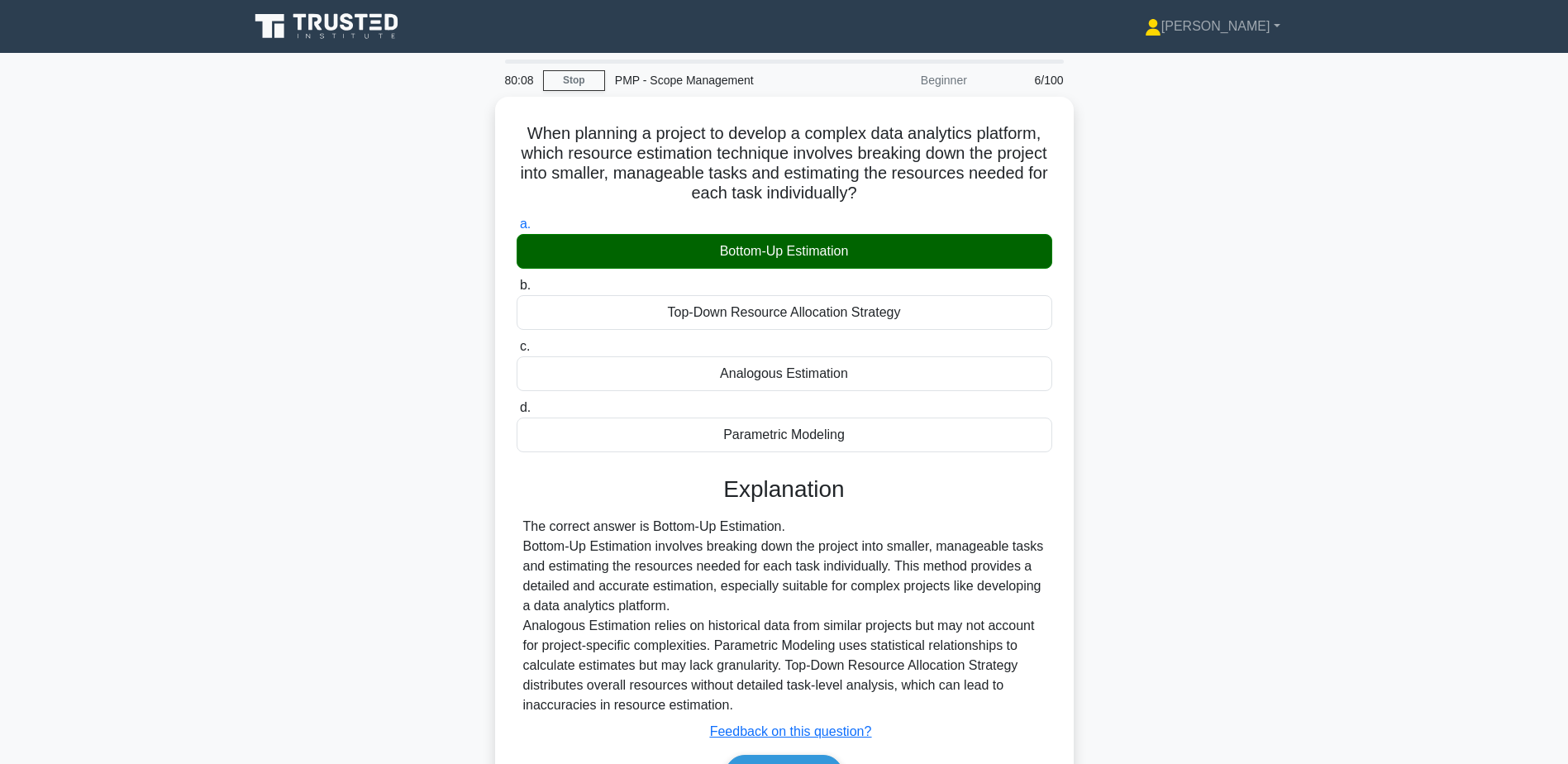
scroll to position [129, 0]
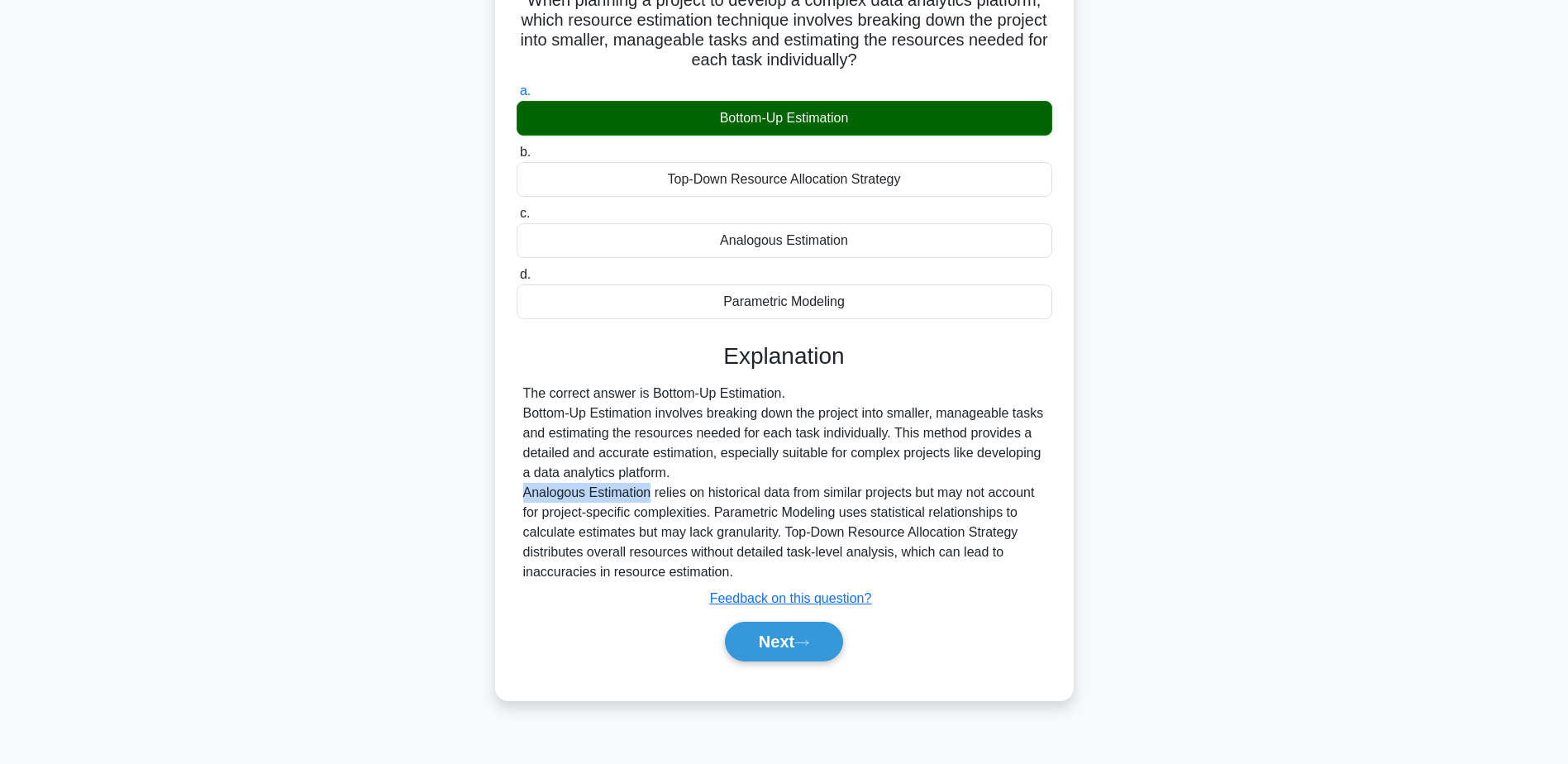
drag, startPoint x: 523, startPoint y: 492, endPoint x: 648, endPoint y: 503, distance: 125.5
click at [648, 503] on div "The correct answer is Bottom-Up Estimation. Bottom-Up Estimation involves break…" at bounding box center [784, 482] width 522 height 198
copy div "Analogous Estimation"
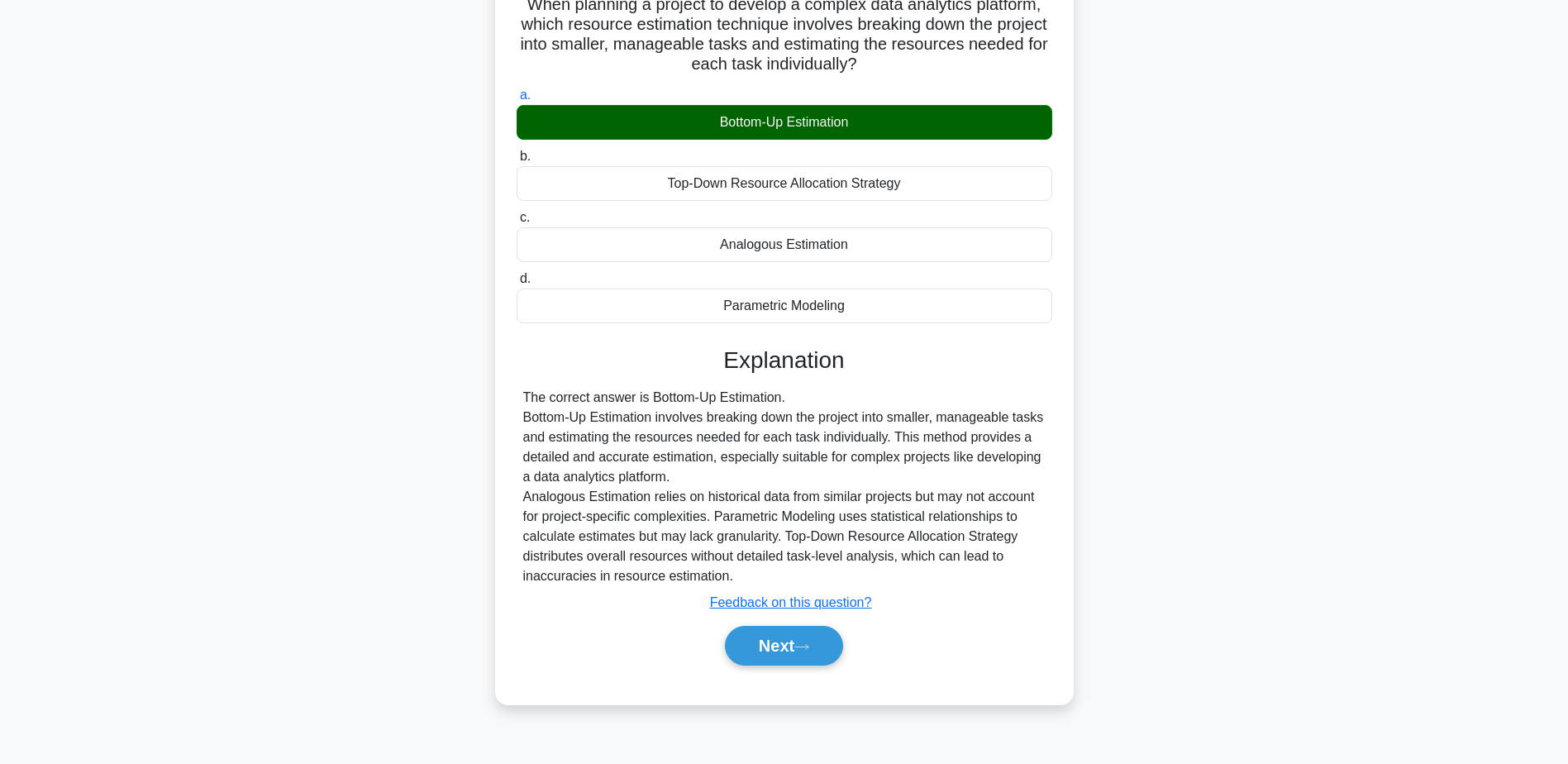
click at [259, 347] on div "When planning a project to develop a complex data analytics platform, which res…" at bounding box center [785, 346] width 1092 height 756
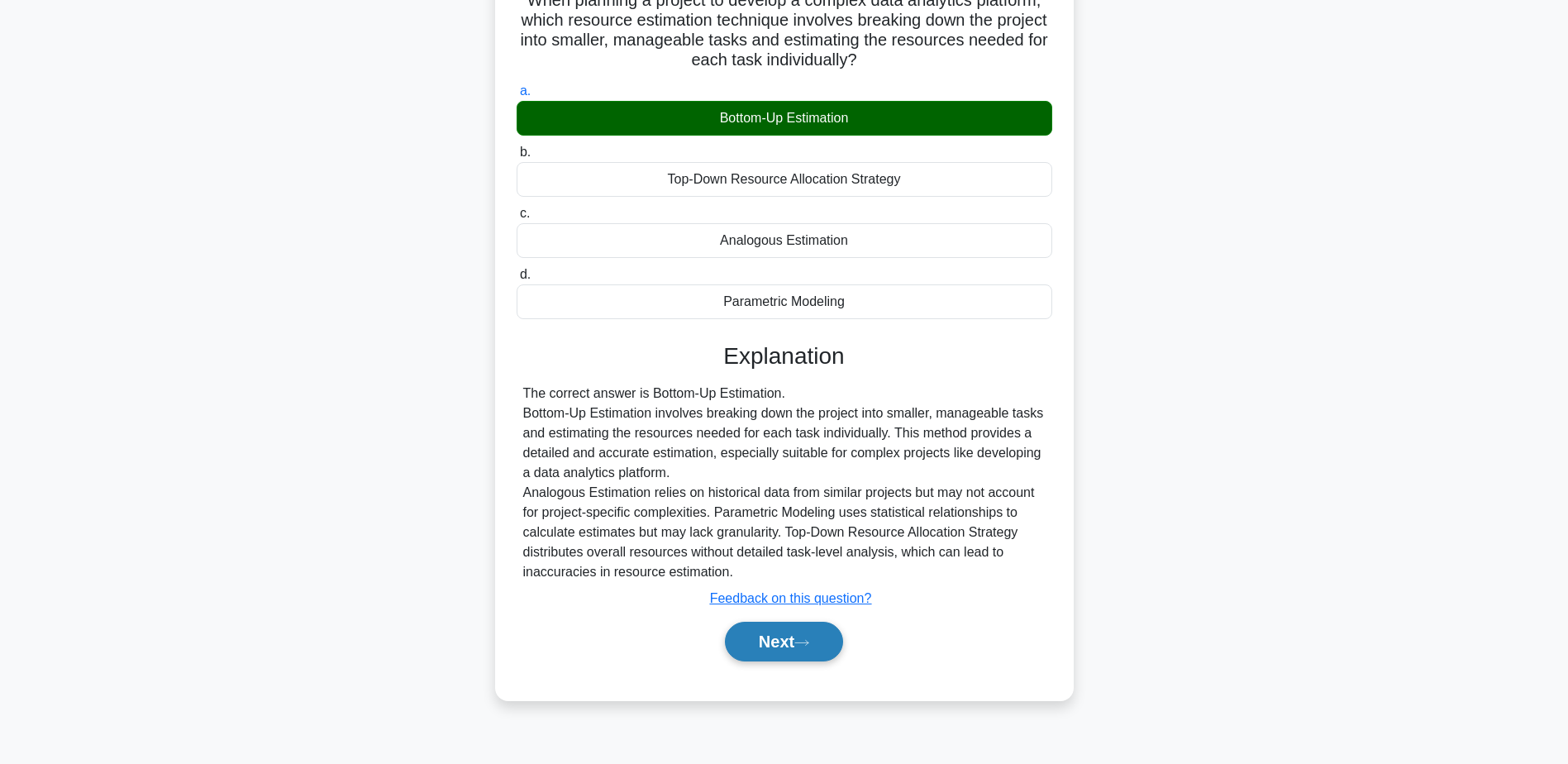
click at [822, 640] on button "Next" at bounding box center [784, 642] width 118 height 40
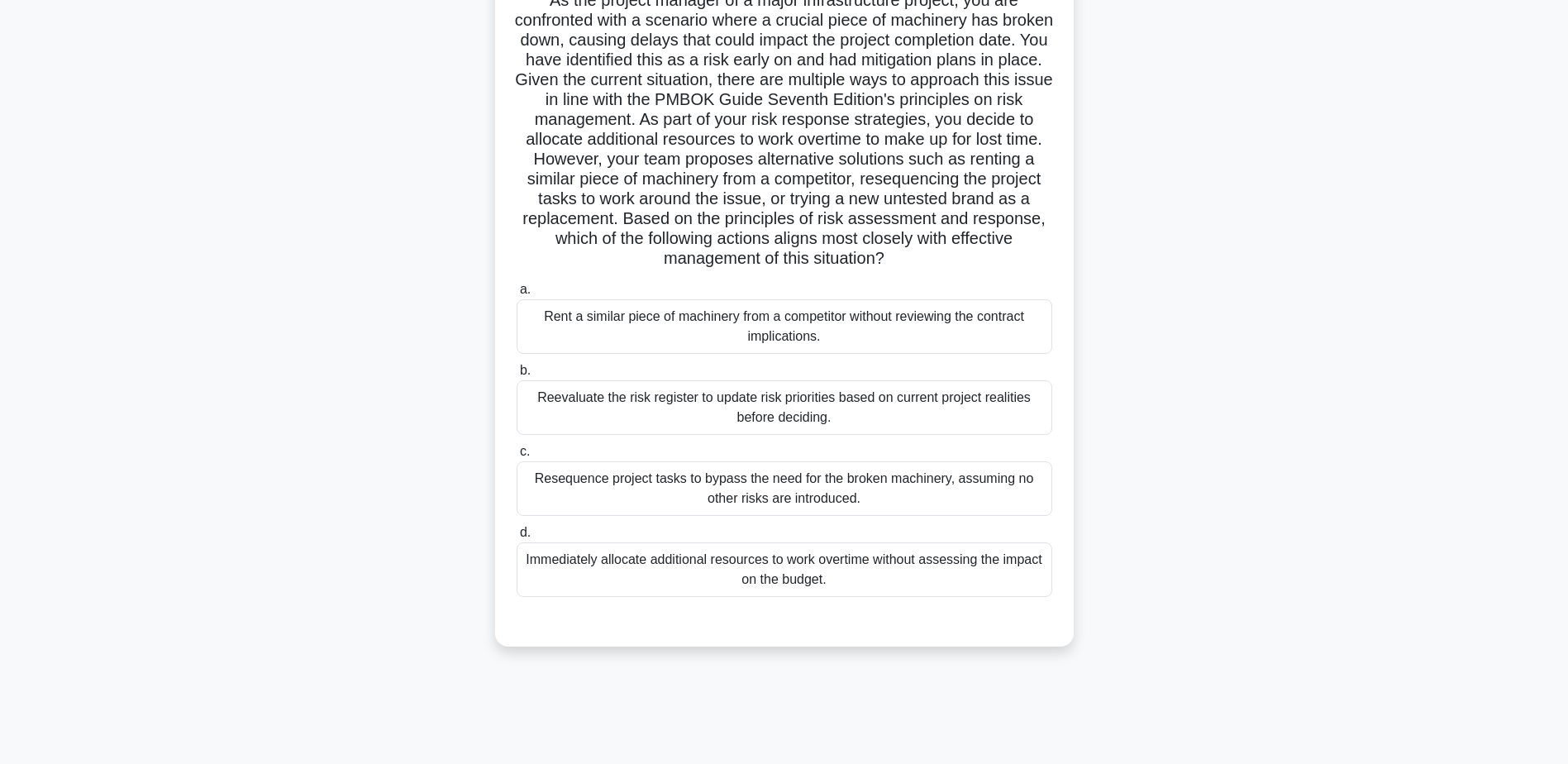
click at [709, 421] on div "Reevaluate the risk register to update risk priorities based on current project…" at bounding box center [784, 407] width 535 height 55
click at [516, 376] on input "b. Reevaluate the risk register to update risk priorities based on current proj…" at bounding box center [516, 371] width 0 height 10
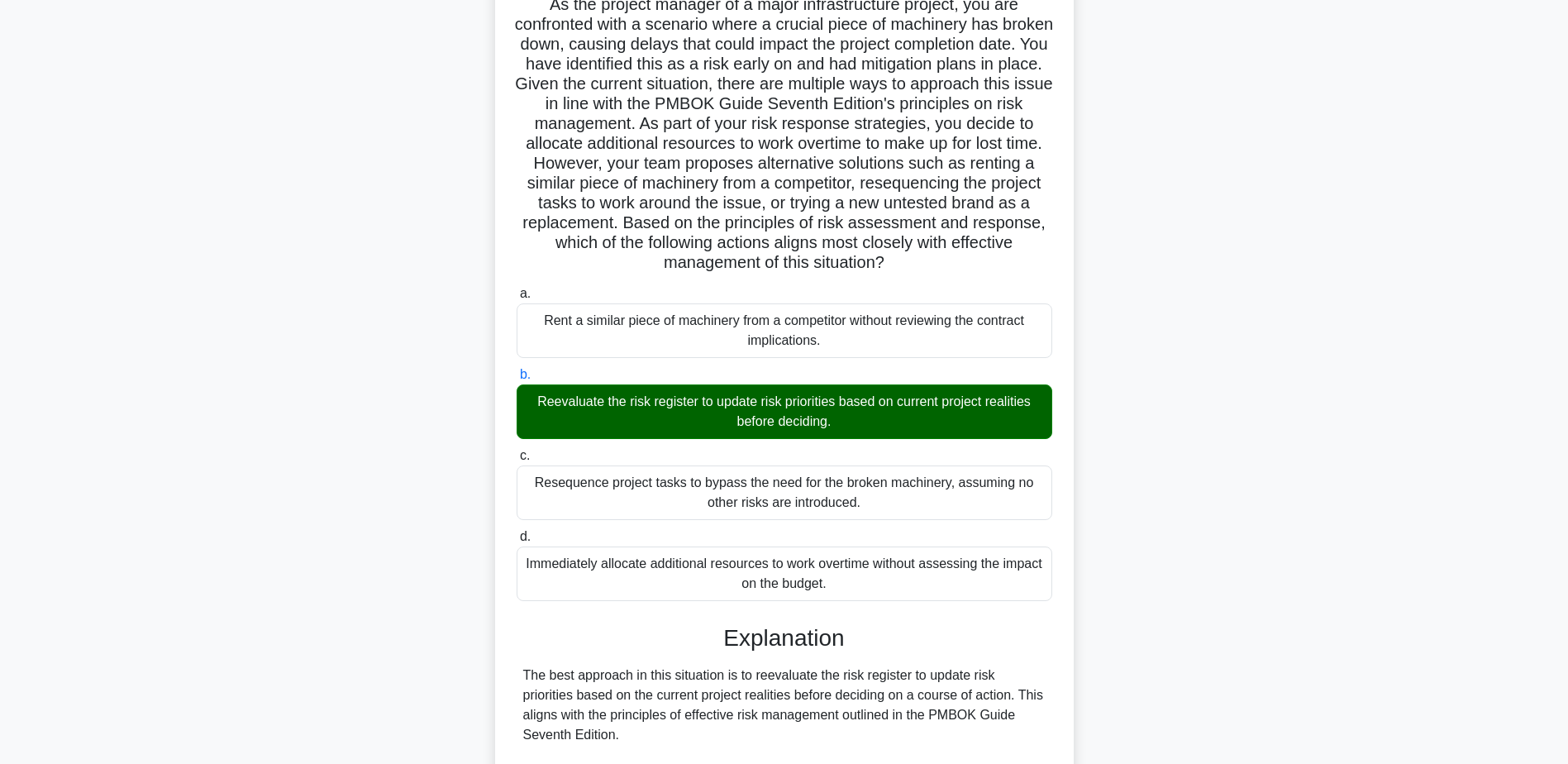
scroll to position [554, 0]
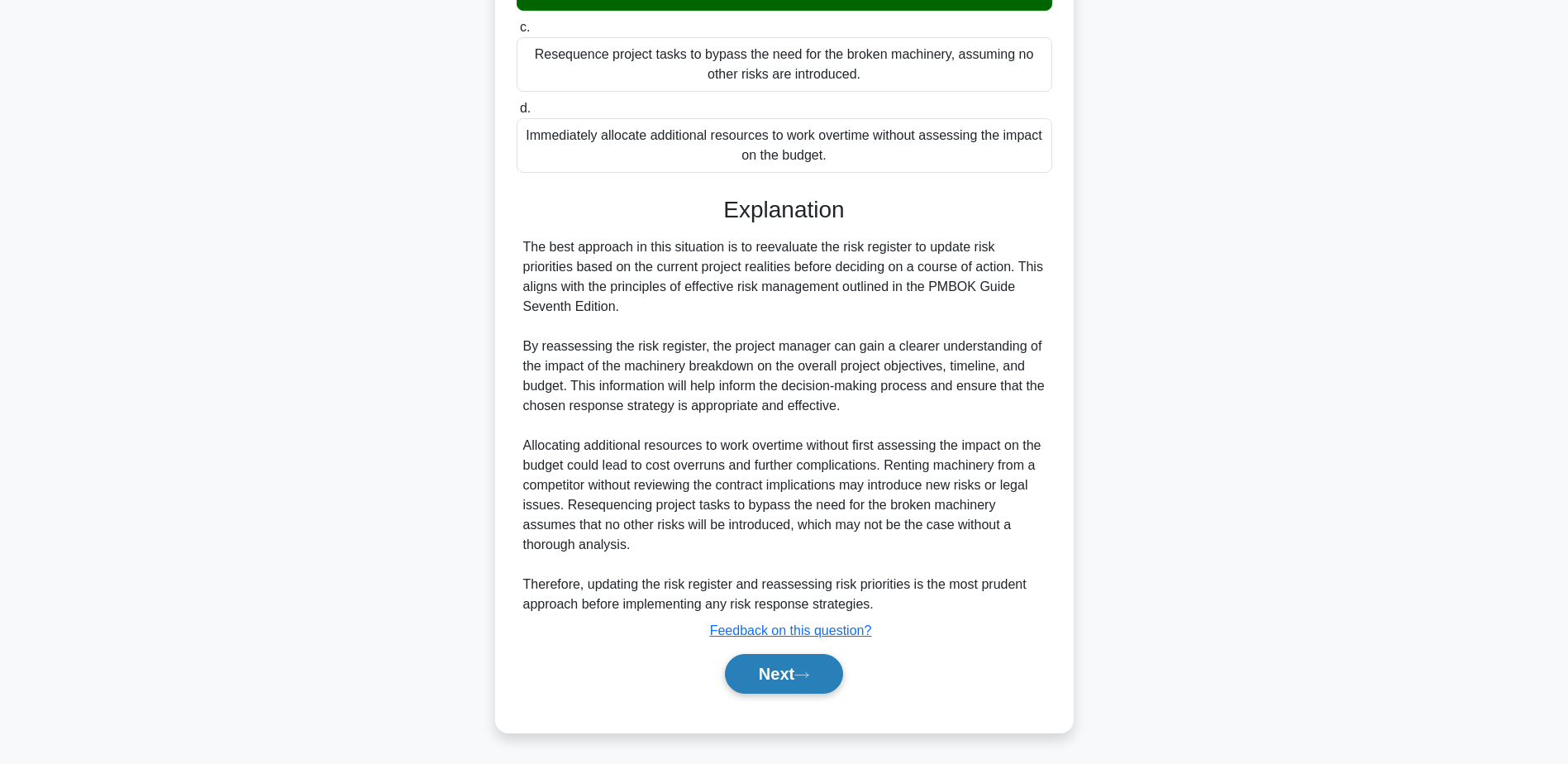
click at [793, 683] on button "Next" at bounding box center [784, 674] width 118 height 40
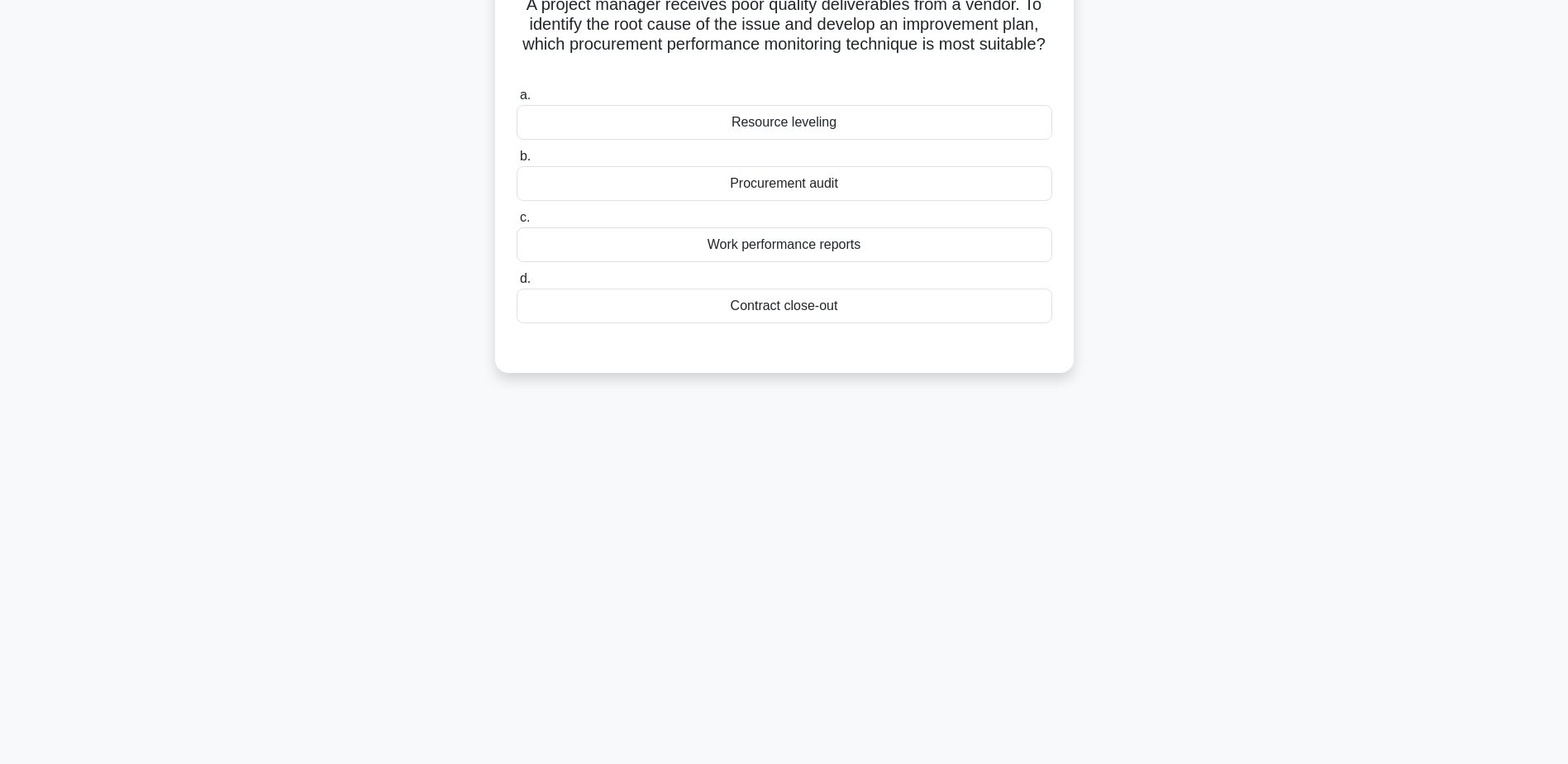
scroll to position [0, 0]
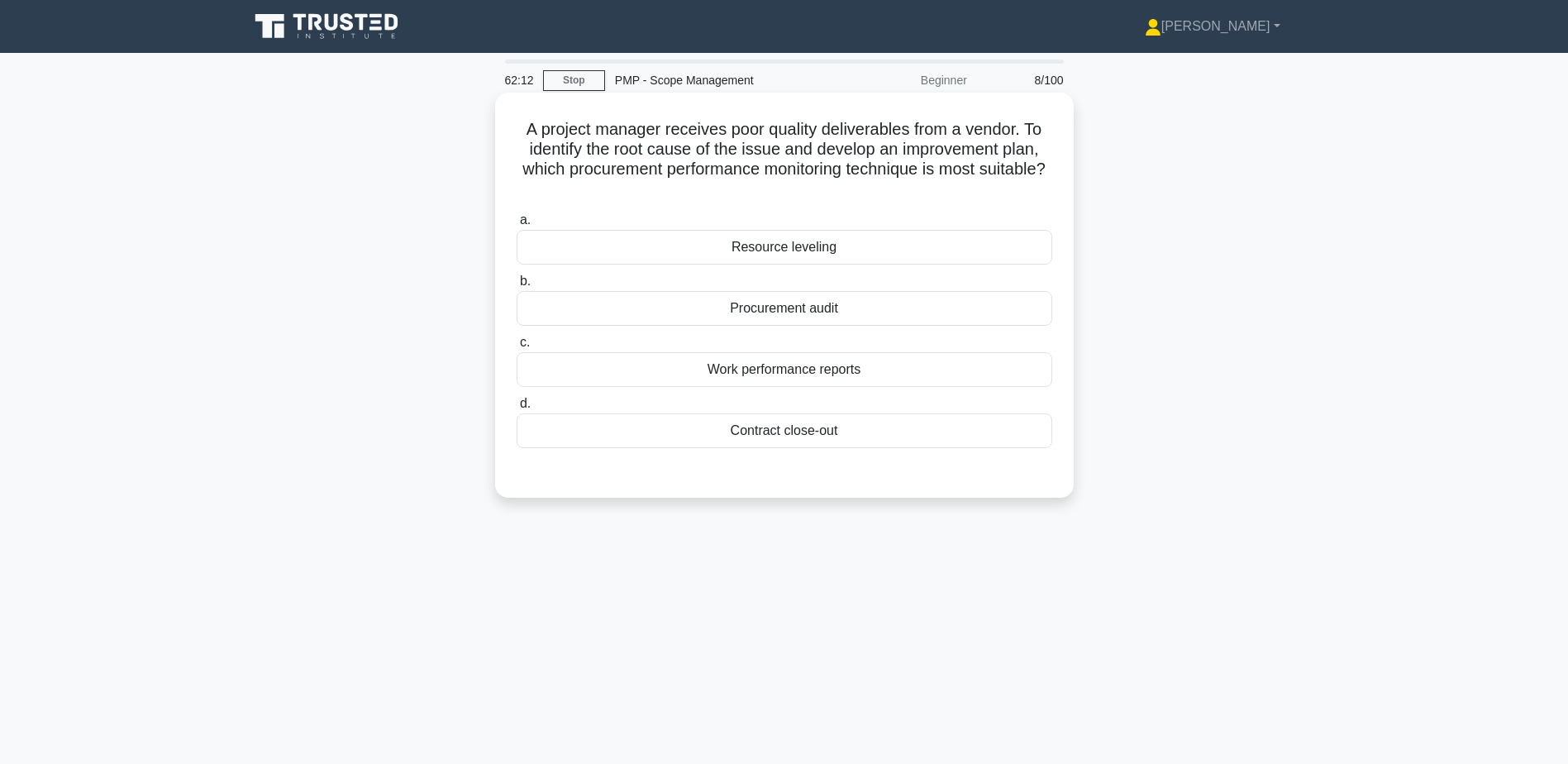
click at [780, 314] on div "Procurement audit" at bounding box center [784, 308] width 535 height 35
click at [516, 287] on input "b. Procurement audit" at bounding box center [516, 282] width 0 height 10
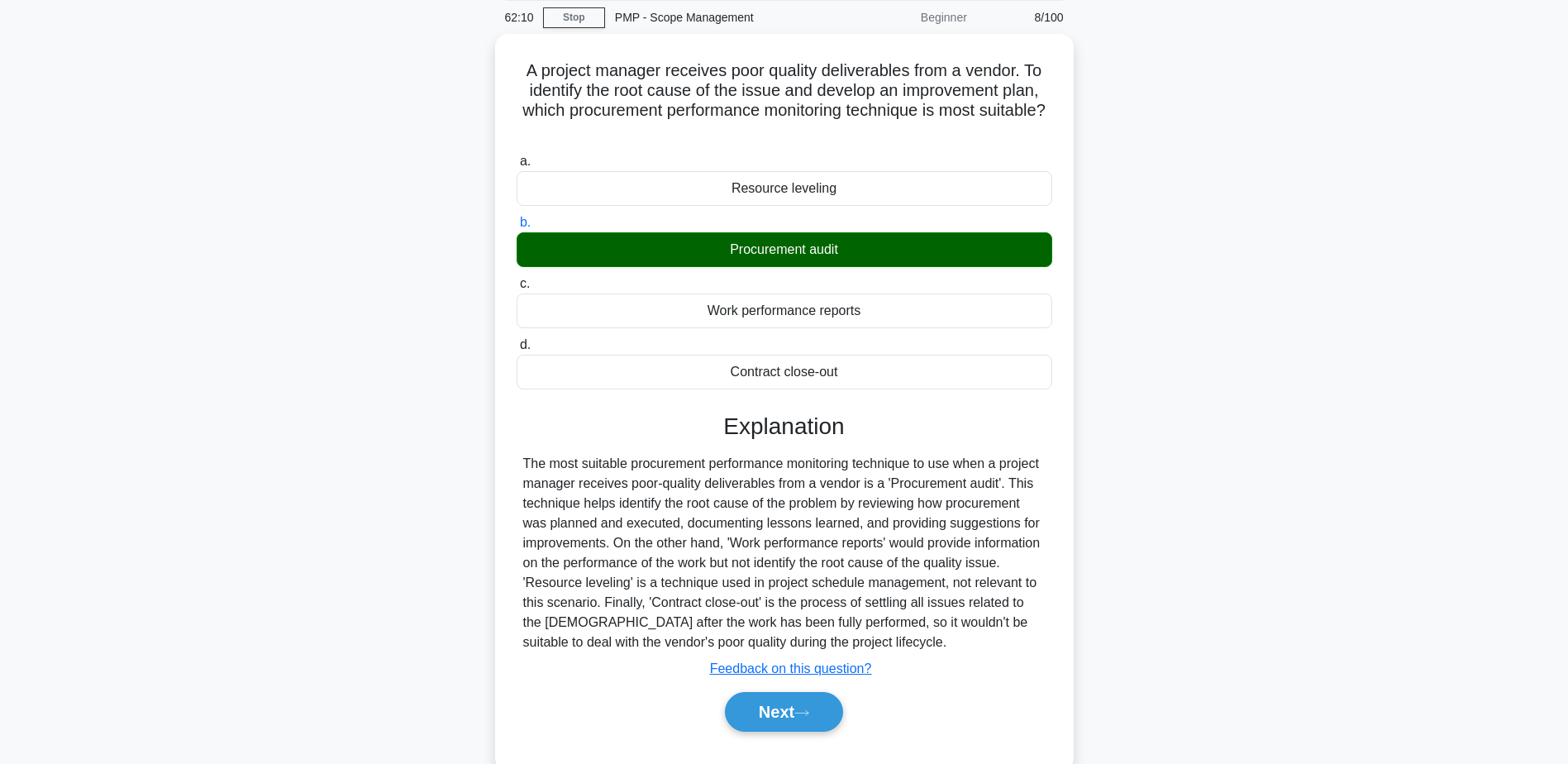
scroll to position [129, 0]
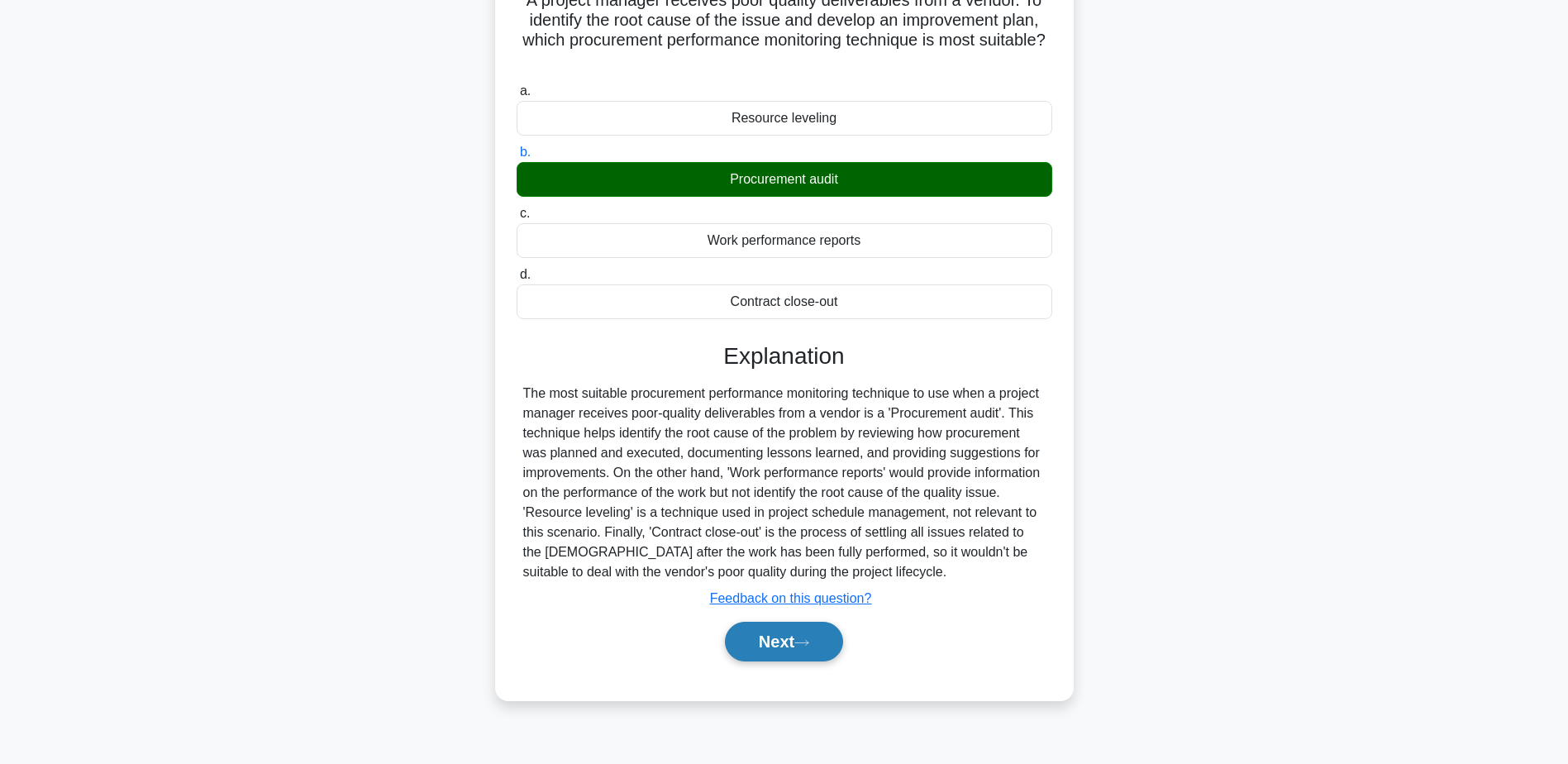
click at [820, 657] on button "Next" at bounding box center [784, 642] width 118 height 40
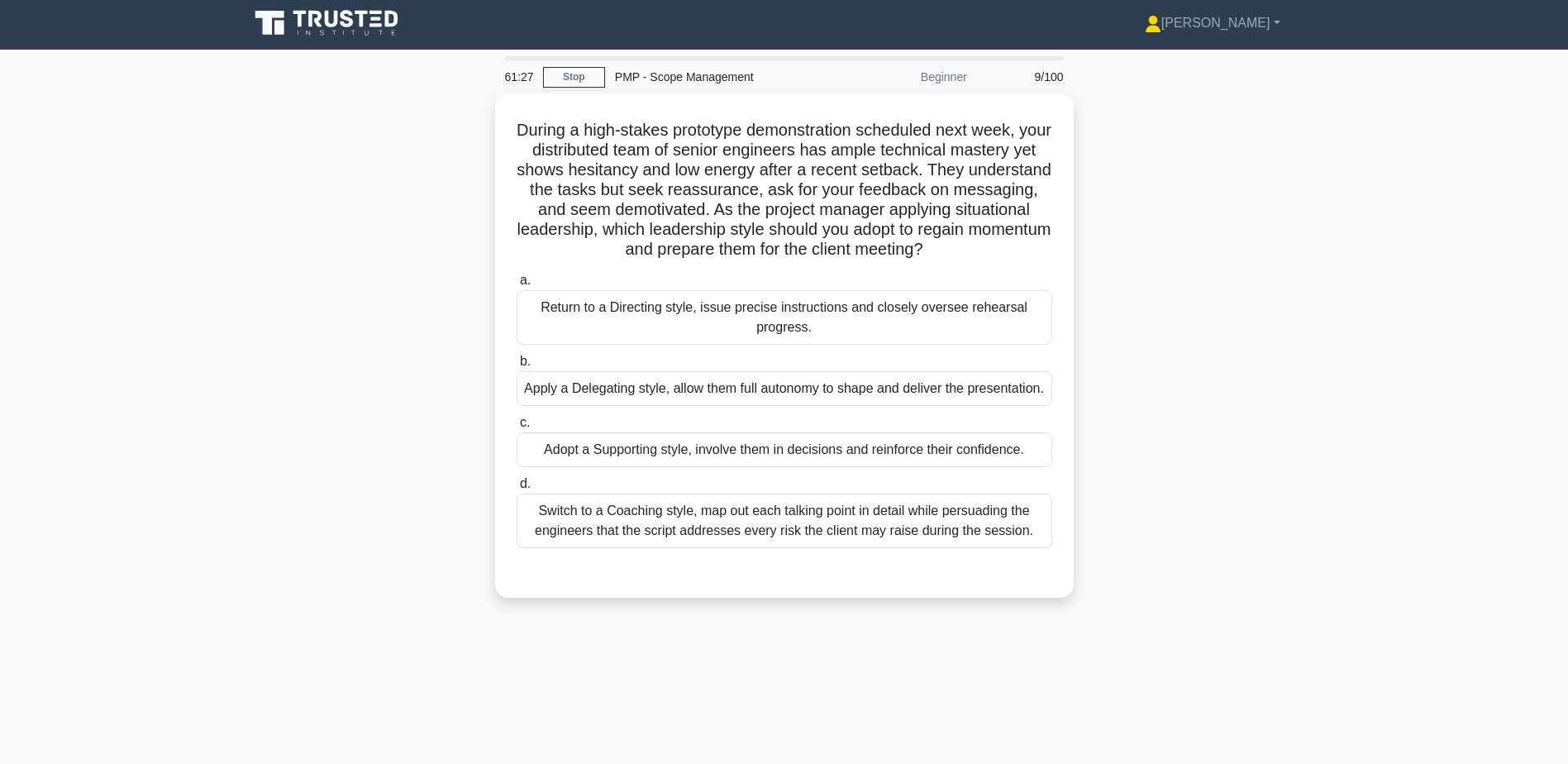
scroll to position [0, 0]
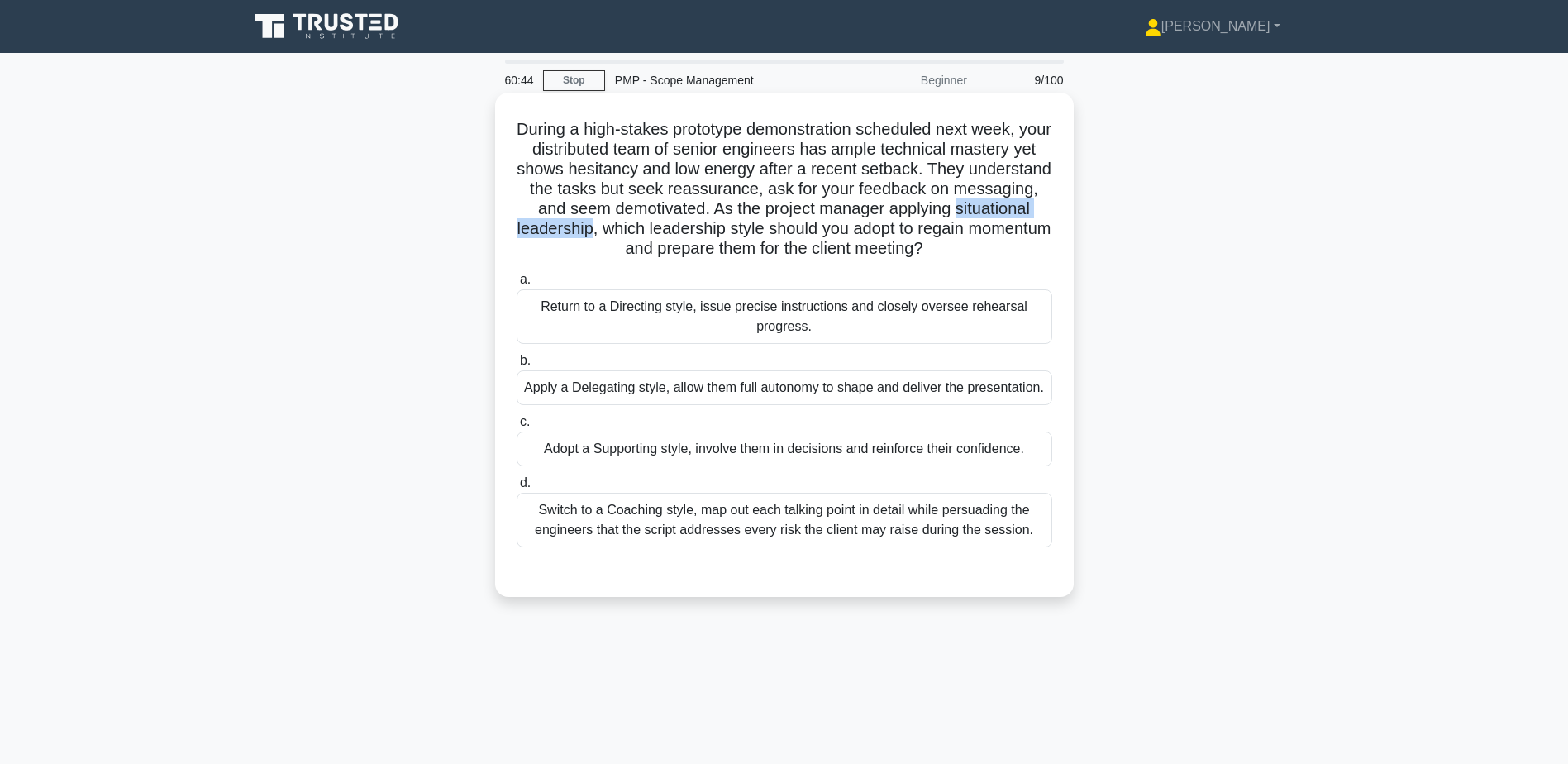
drag, startPoint x: 540, startPoint y: 227, endPoint x: 697, endPoint y: 226, distance: 157.0
click at [697, 226] on h5 "During a high-stakes prototype demonstration scheduled next week, your distribu…" at bounding box center [785, 189] width 539 height 140
copy h5 "situational leadership"
click at [651, 527] on div "Switch to a Coaching style, map out each talking point in detail while persuadi…" at bounding box center [784, 520] width 535 height 55
click at [516, 489] on input "d. Switch to a Coaching style, map out each talking point in detail while persu…" at bounding box center [516, 483] width 0 height 10
